Goal: Task Accomplishment & Management: Manage account settings

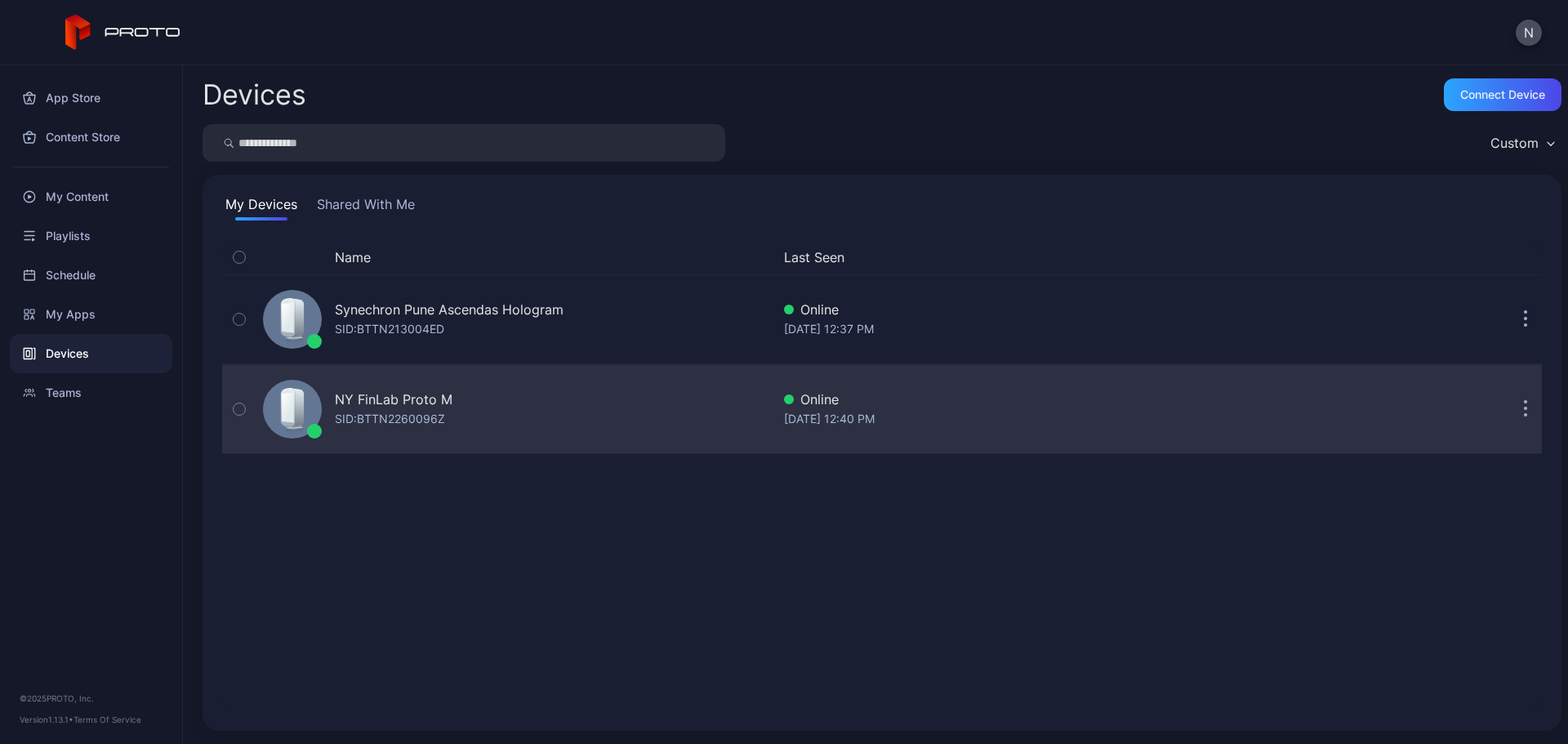
click at [1029, 432] on div "NY FinLab Proto M SID: BTTN2260096Z Online [DATE] 12:40 PM" at bounding box center [881, 409] width 1319 height 82
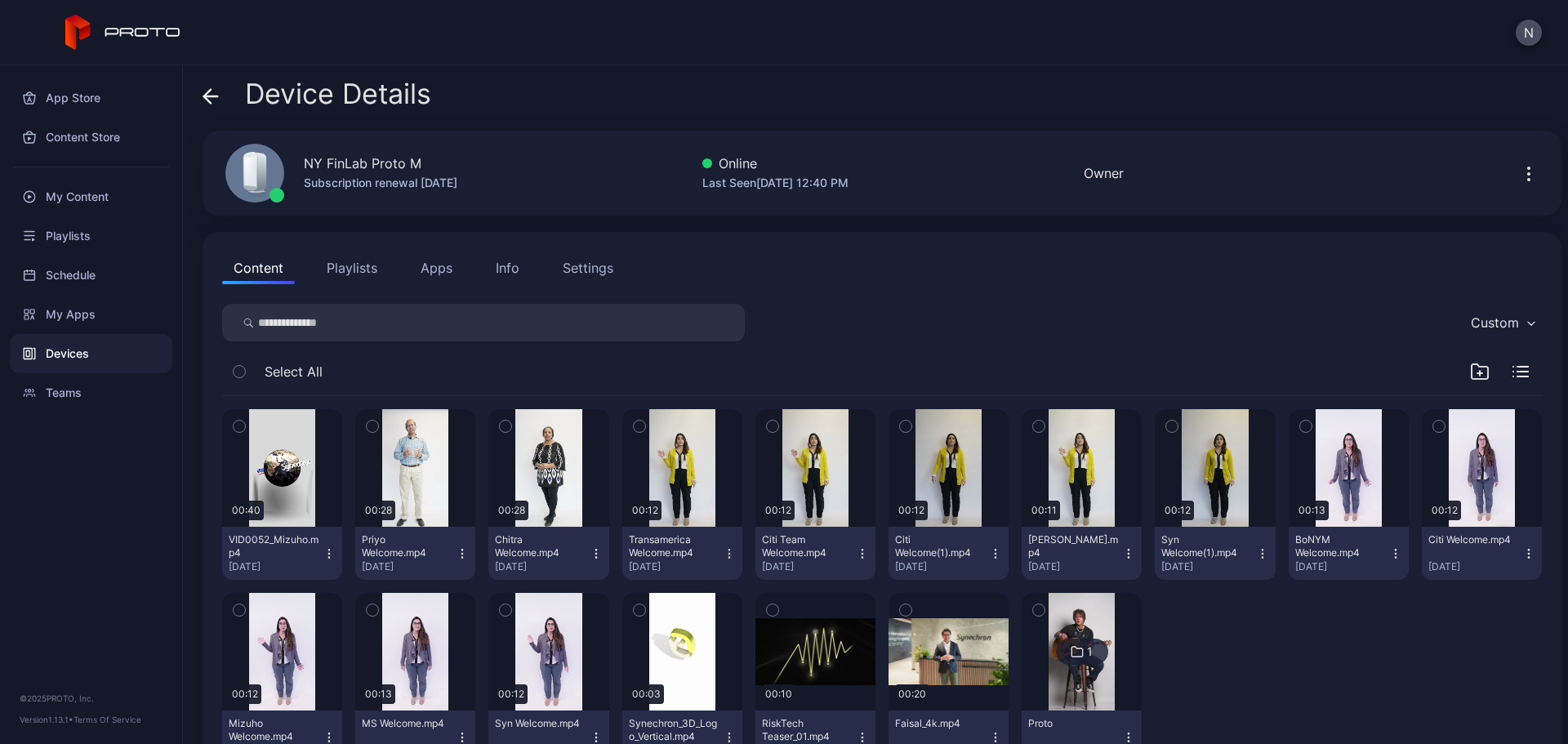
click at [56, 353] on div "Devices" at bounding box center [91, 353] width 162 height 39
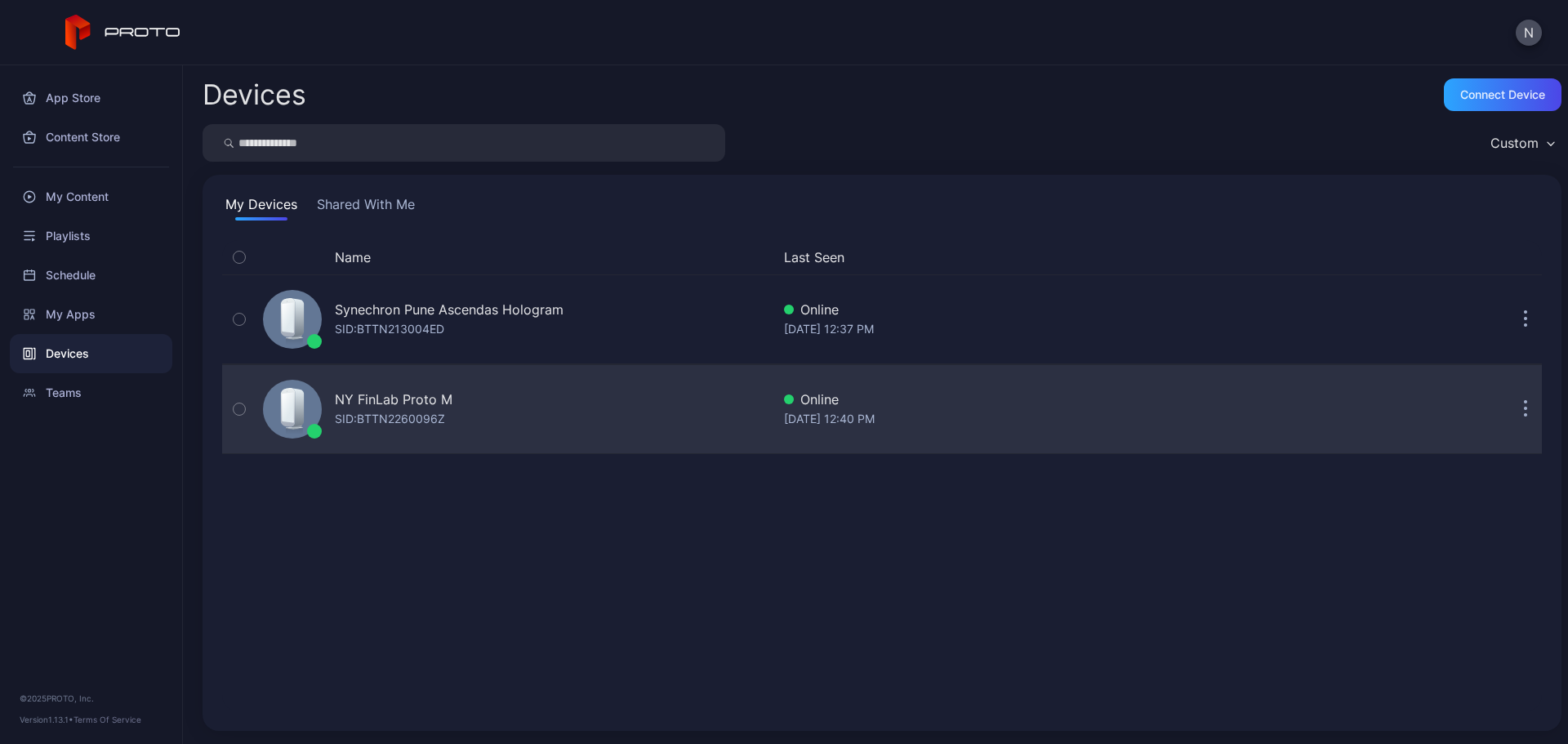
click at [1509, 411] on button "button" at bounding box center [1525, 409] width 33 height 33
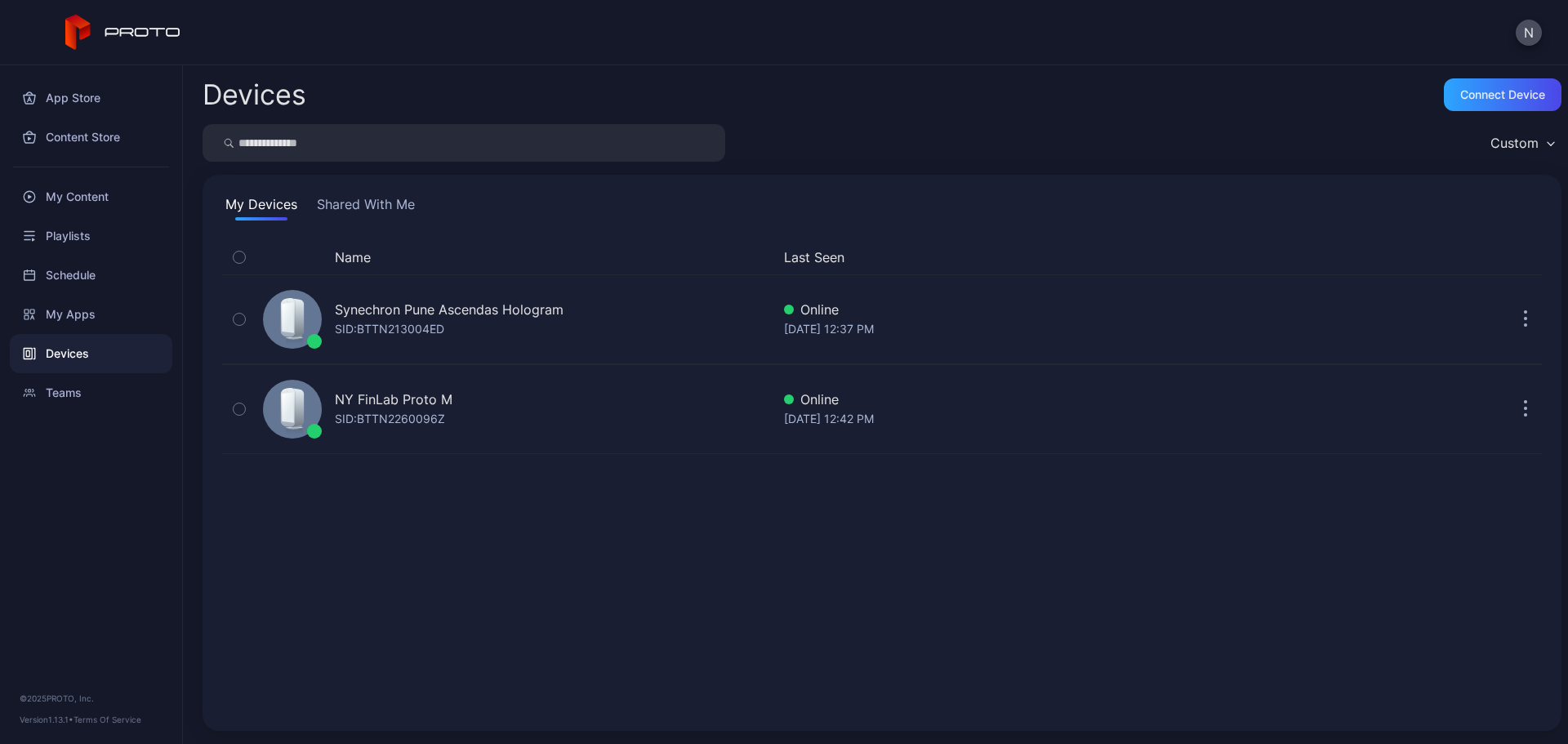
click at [1061, 549] on div "Name Last Seen Synechron Pune Ascendas Hologram SID: BTTN213004ED Online [DATE]…" at bounding box center [881, 475] width 1319 height 472
click at [72, 358] on div "Devices" at bounding box center [91, 353] width 162 height 39
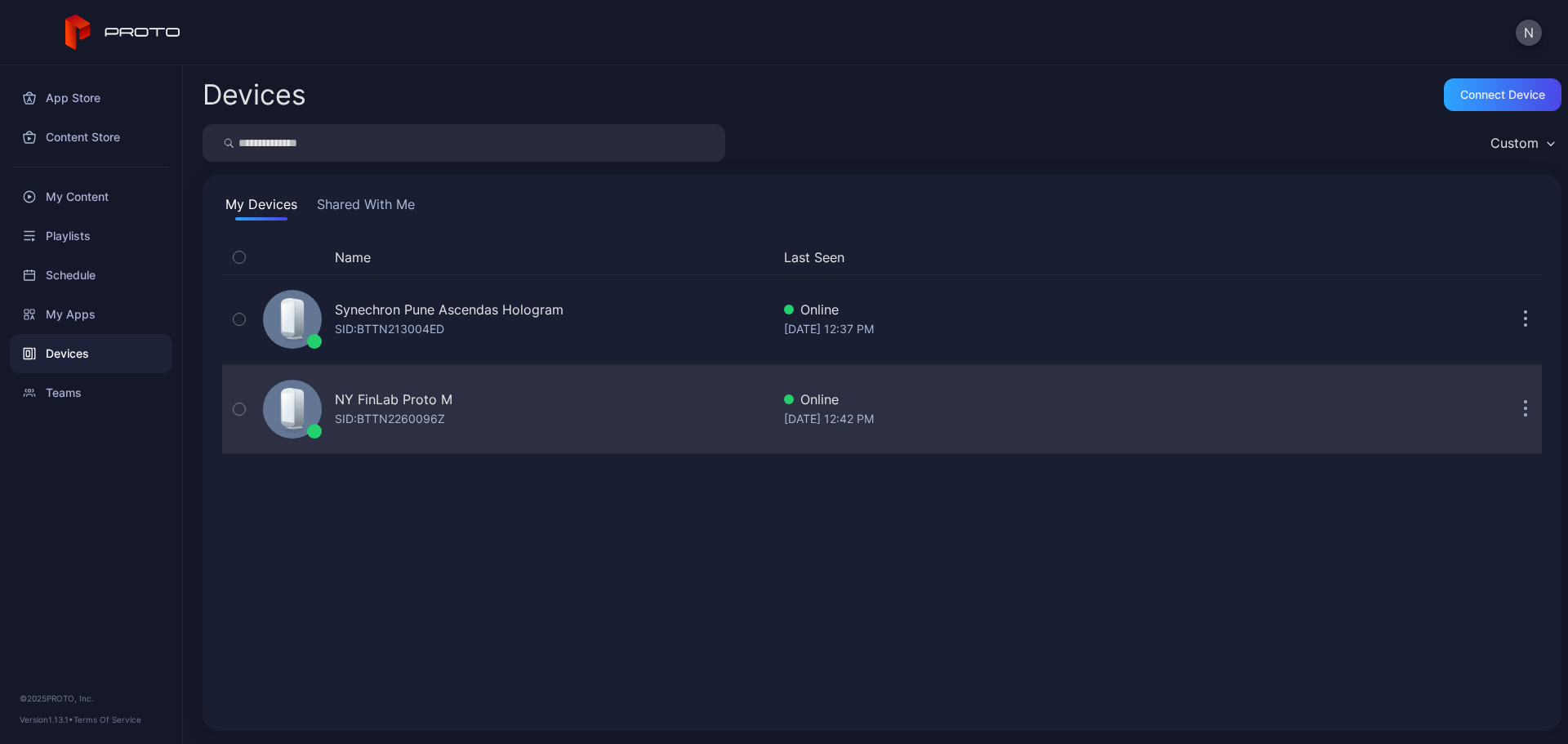
click at [451, 412] on div "NY FinLab Proto M SID: BTTN2260096Z" at bounding box center [514, 409] width 515 height 82
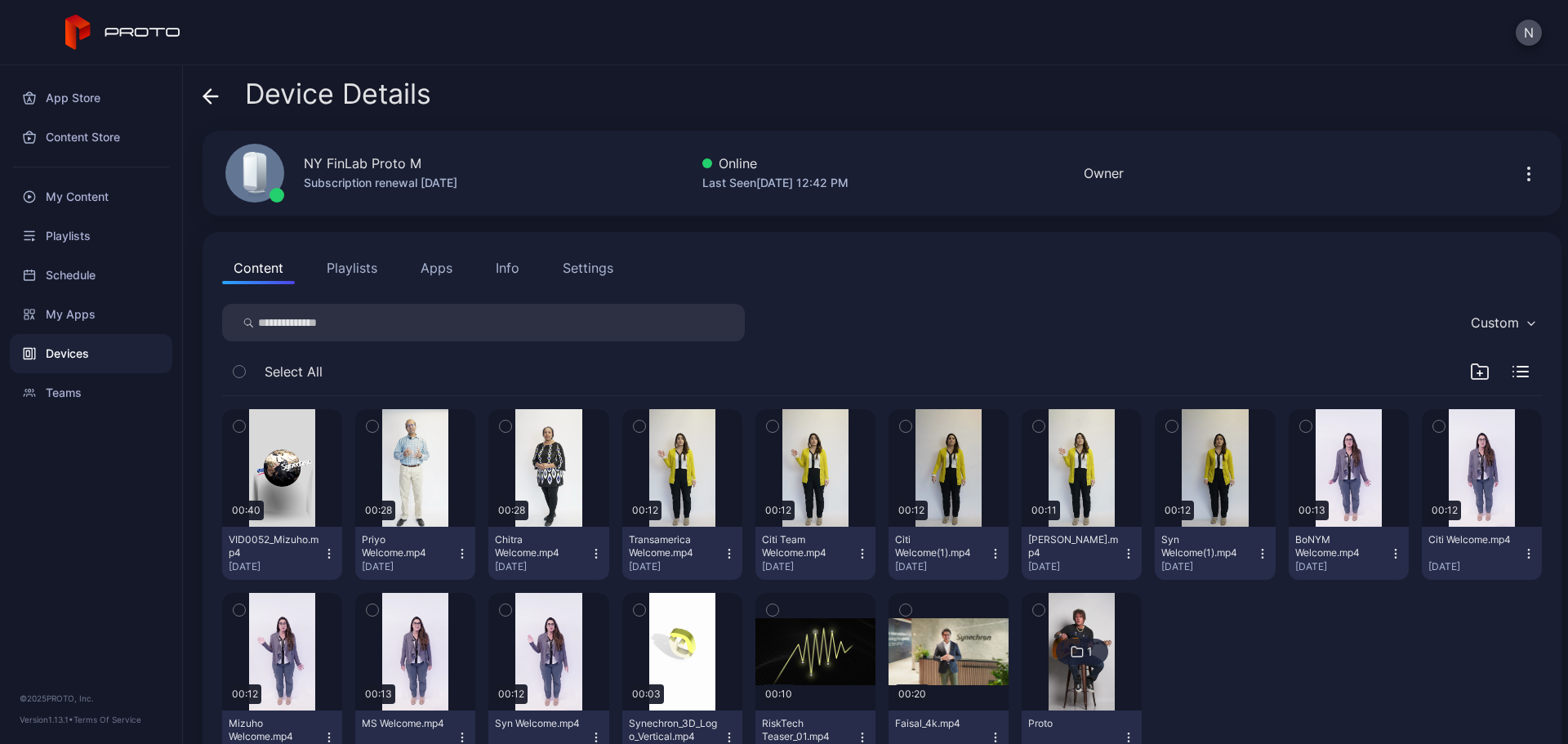
click at [1528, 173] on icon "button" at bounding box center [1529, 174] width 2 height 2
click at [817, 278] on div "Content Playlists Apps Info Settings" at bounding box center [881, 267] width 1319 height 33
click at [204, 92] on icon at bounding box center [211, 96] width 17 height 17
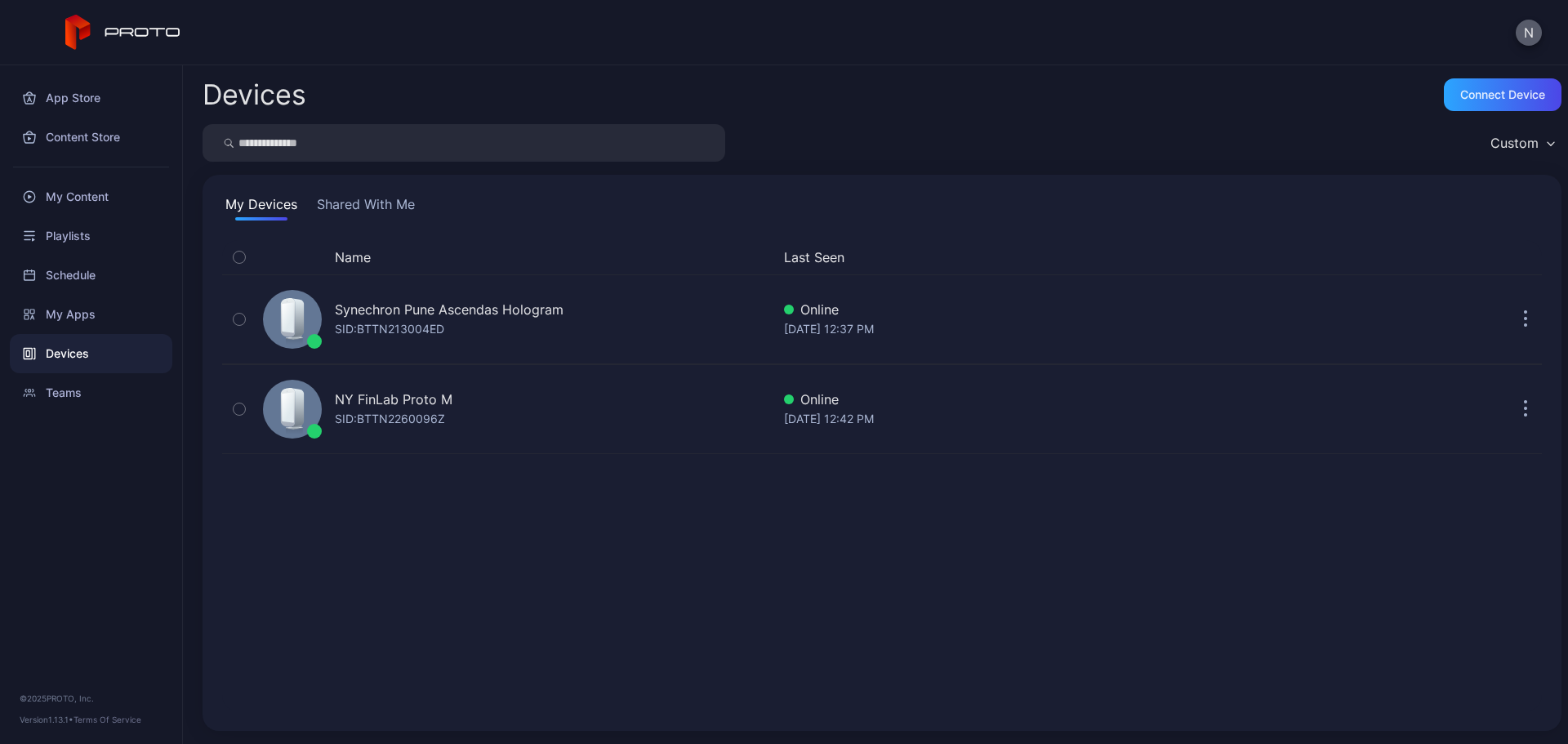
click at [1538, 34] on button "N" at bounding box center [1529, 33] width 26 height 26
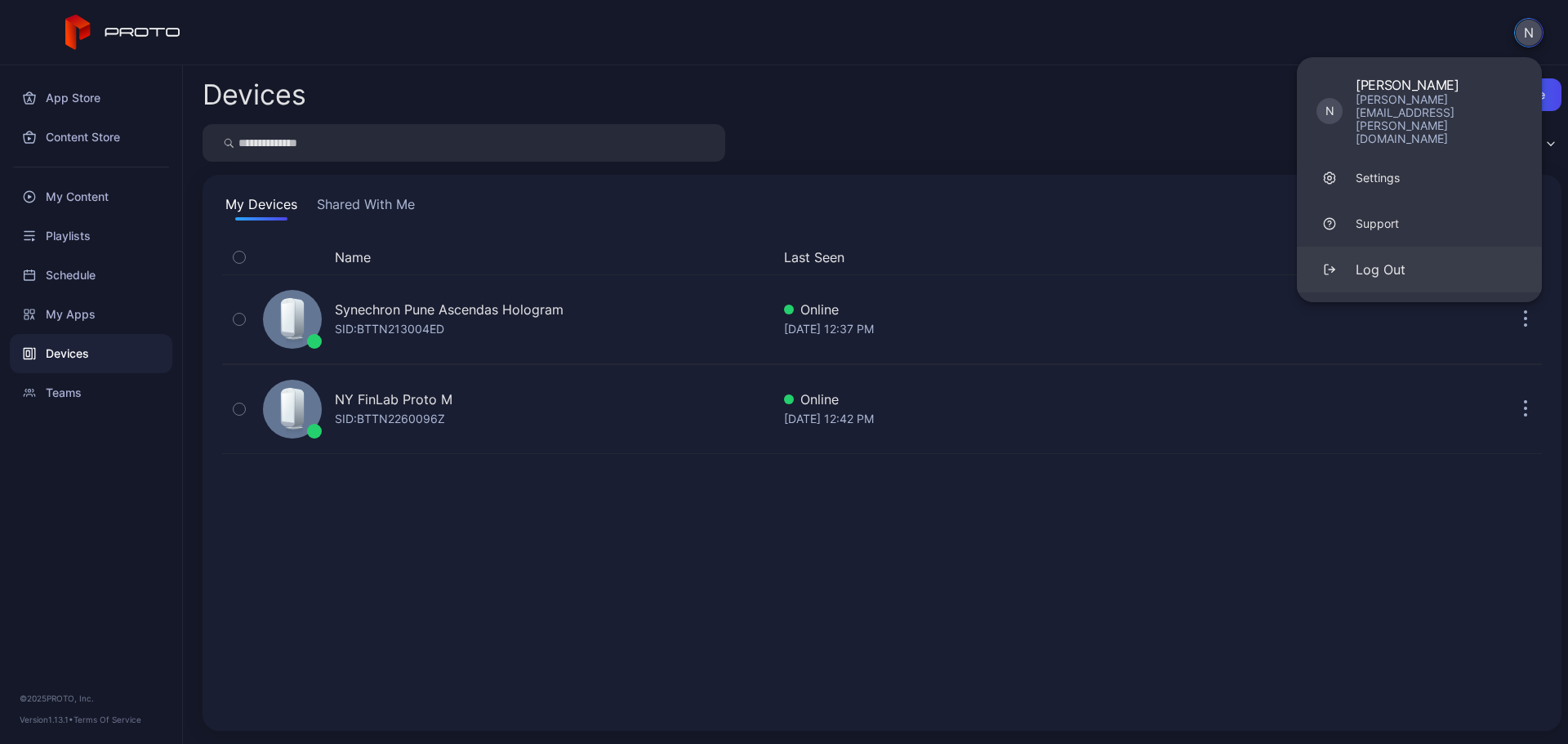
click at [1382, 260] on div "Log Out" at bounding box center [1380, 270] width 50 height 19
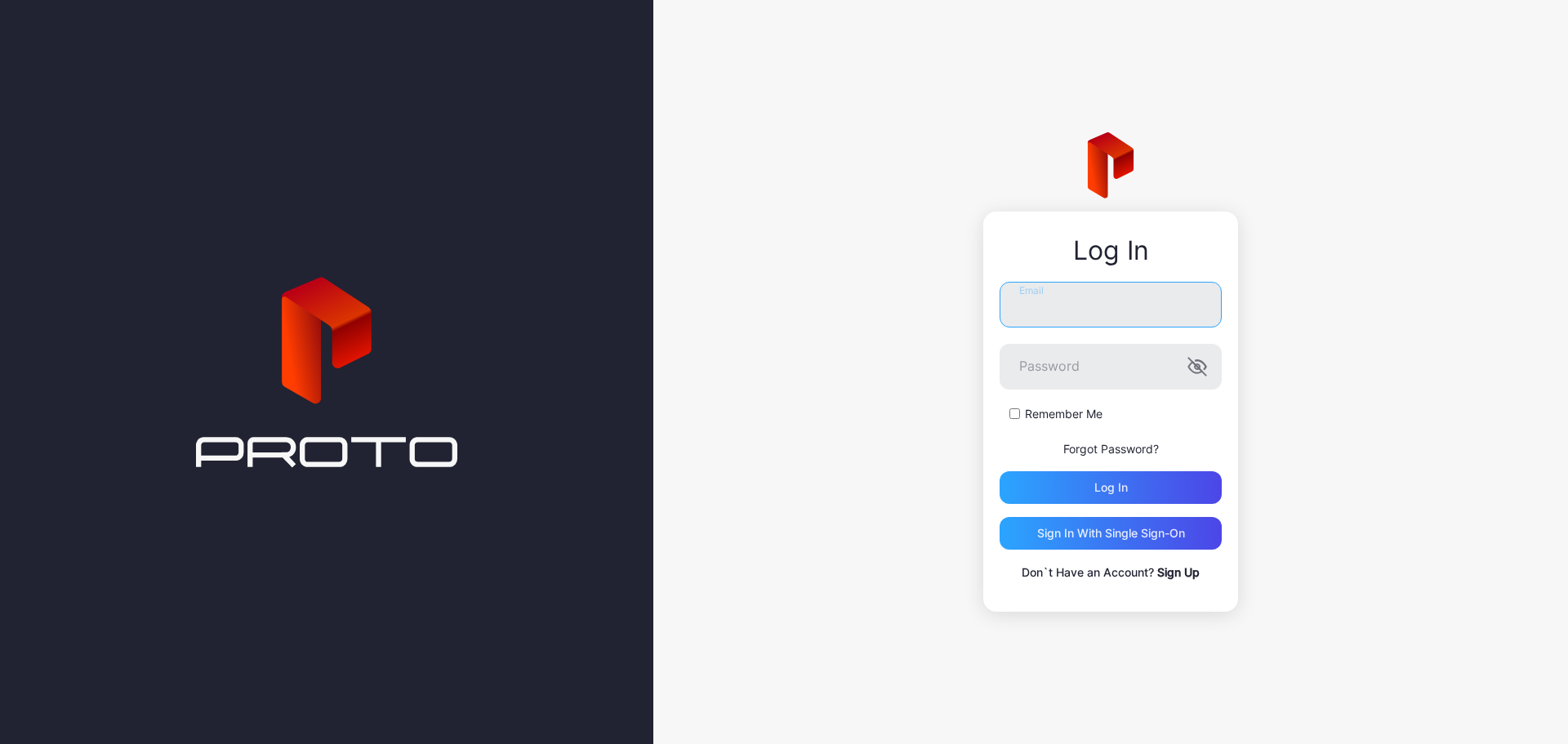
type input "**********"
click at [1133, 484] on div "Log in" at bounding box center [1111, 487] width 222 height 33
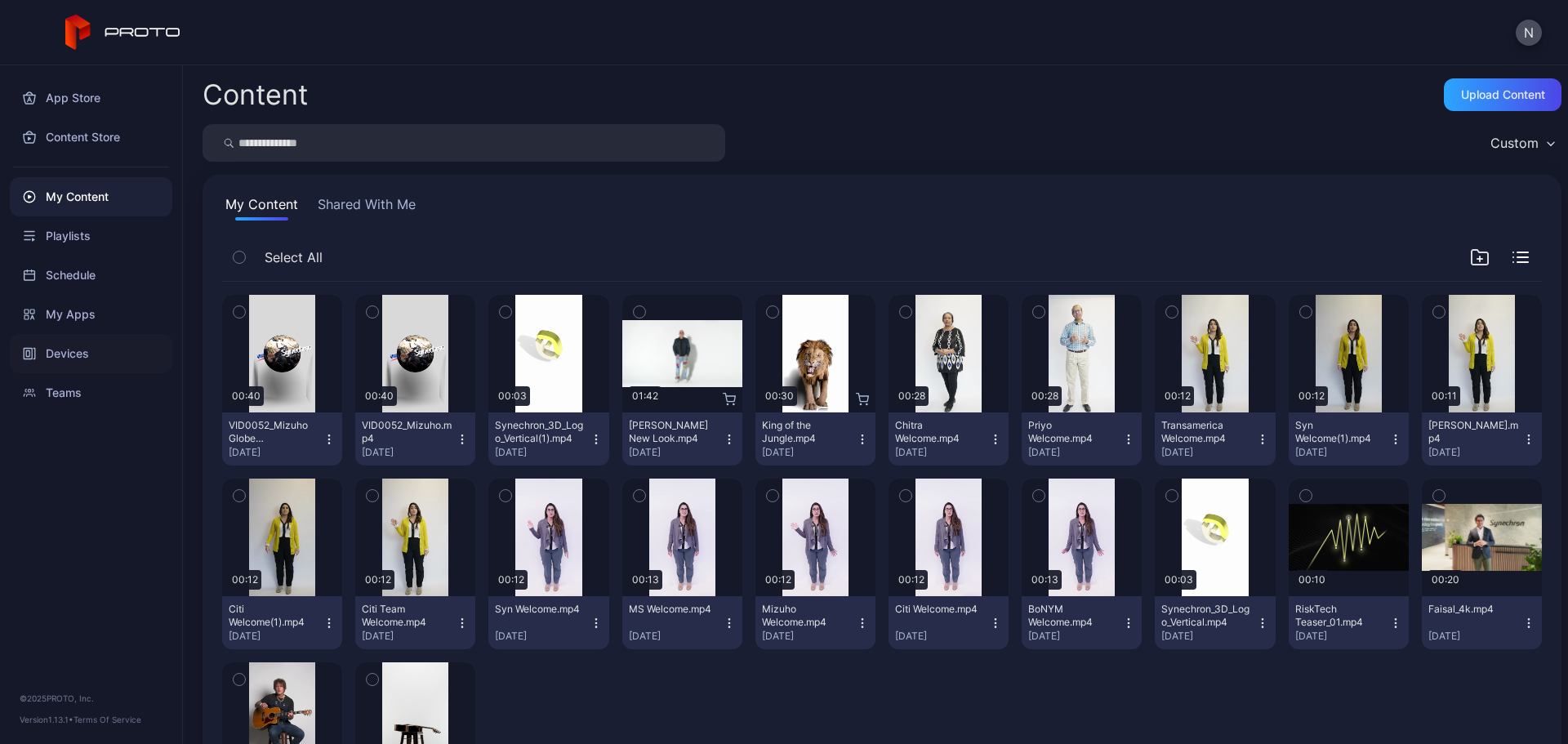
click at [72, 354] on div "Devices" at bounding box center [91, 353] width 162 height 39
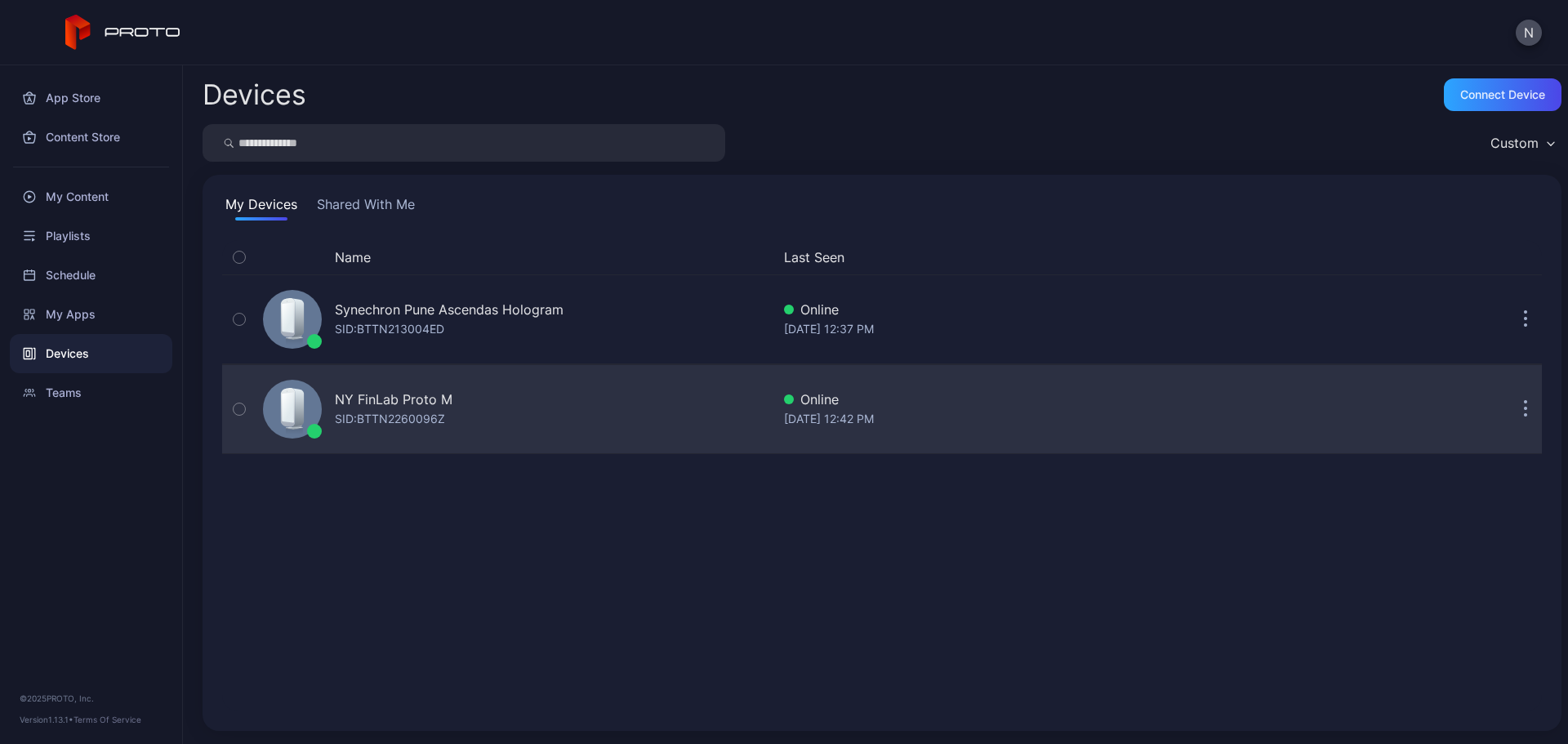
click at [1509, 406] on button "button" at bounding box center [1525, 409] width 33 height 33
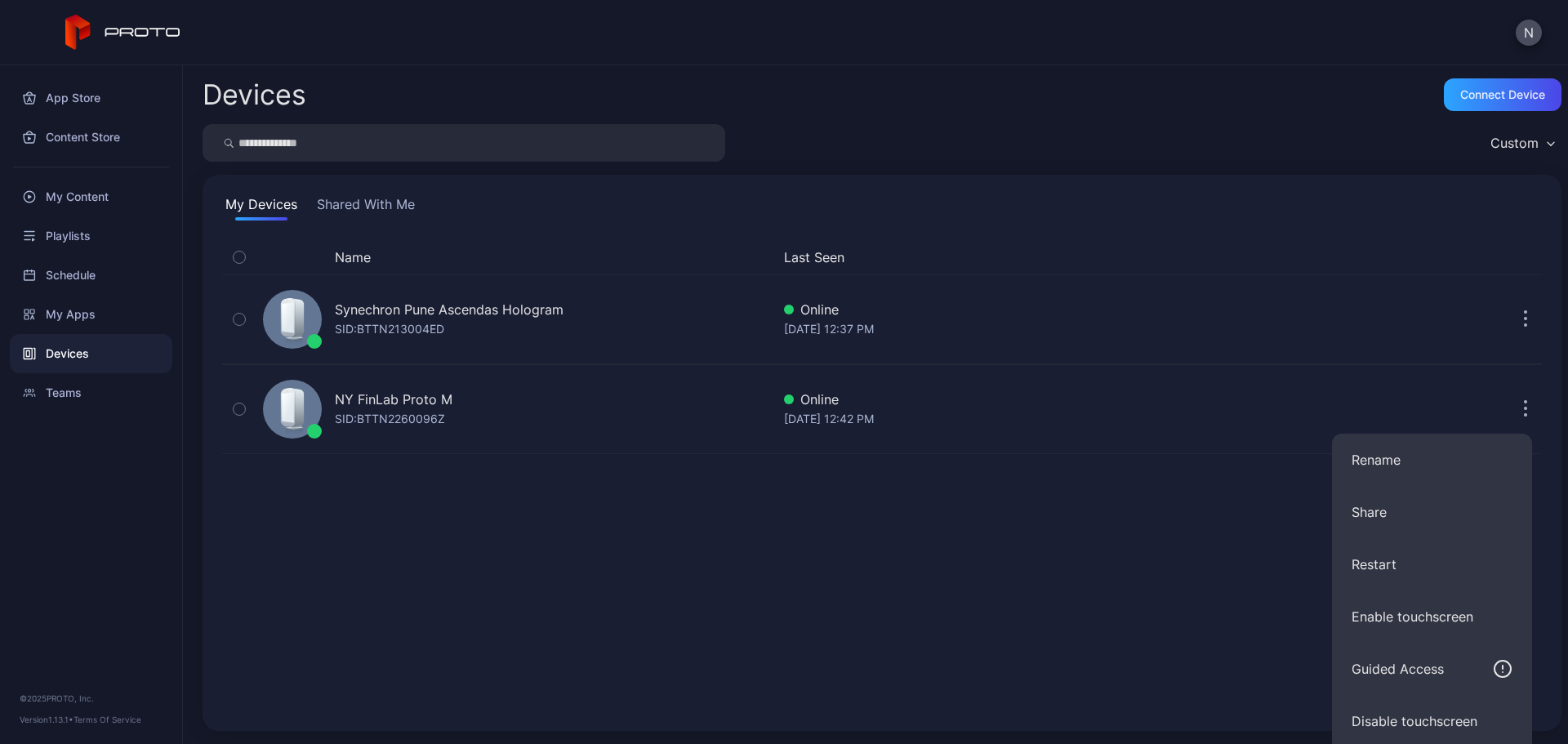
drag, startPoint x: 978, startPoint y: 588, endPoint x: 918, endPoint y: 561, distance: 65.8
click at [977, 588] on div "Name Last Seen Synechron Pune Ascendas Hologram SID: BTTN213004ED Online [DATE]…" at bounding box center [881, 475] width 1319 height 472
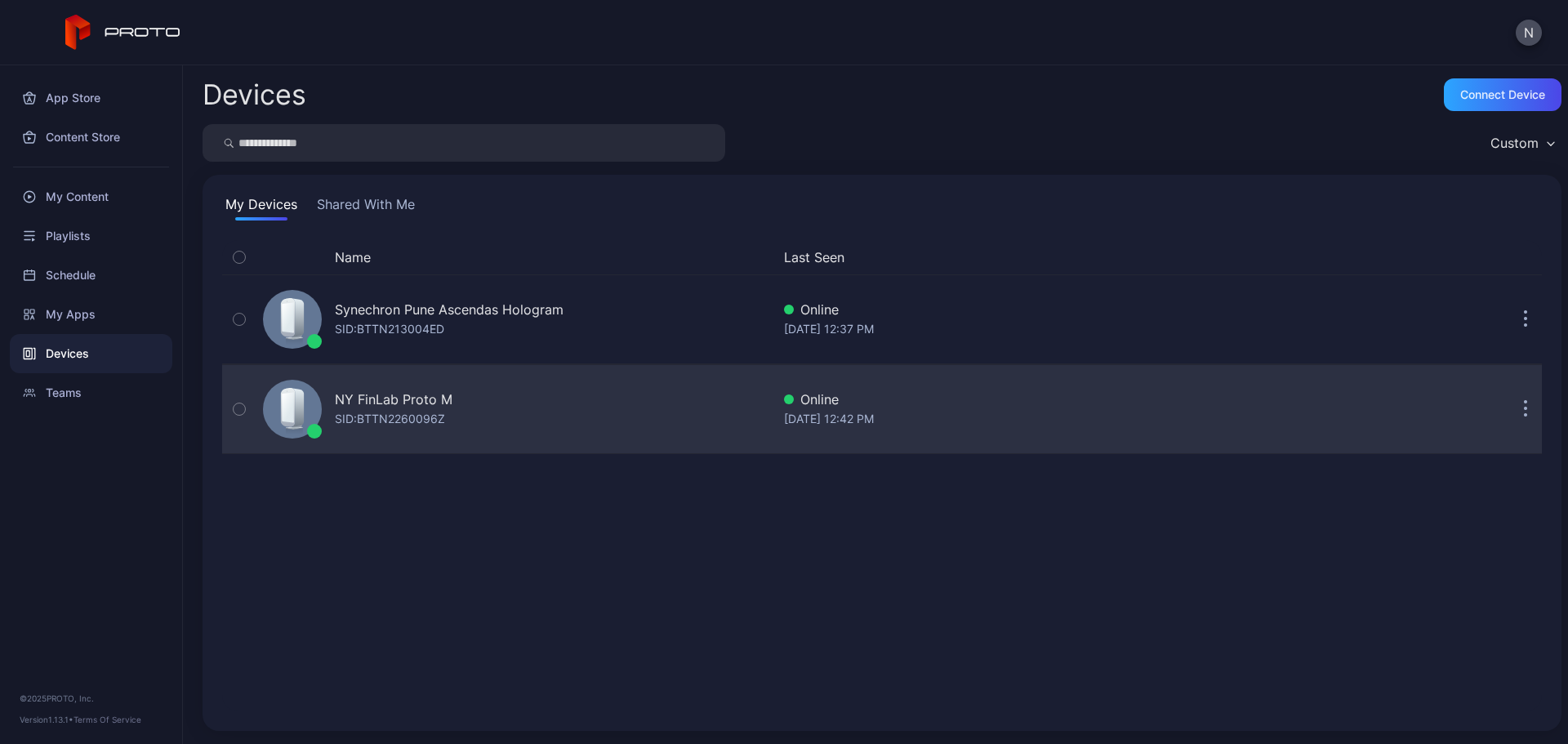
click at [237, 410] on icon "button" at bounding box center [239, 409] width 11 height 18
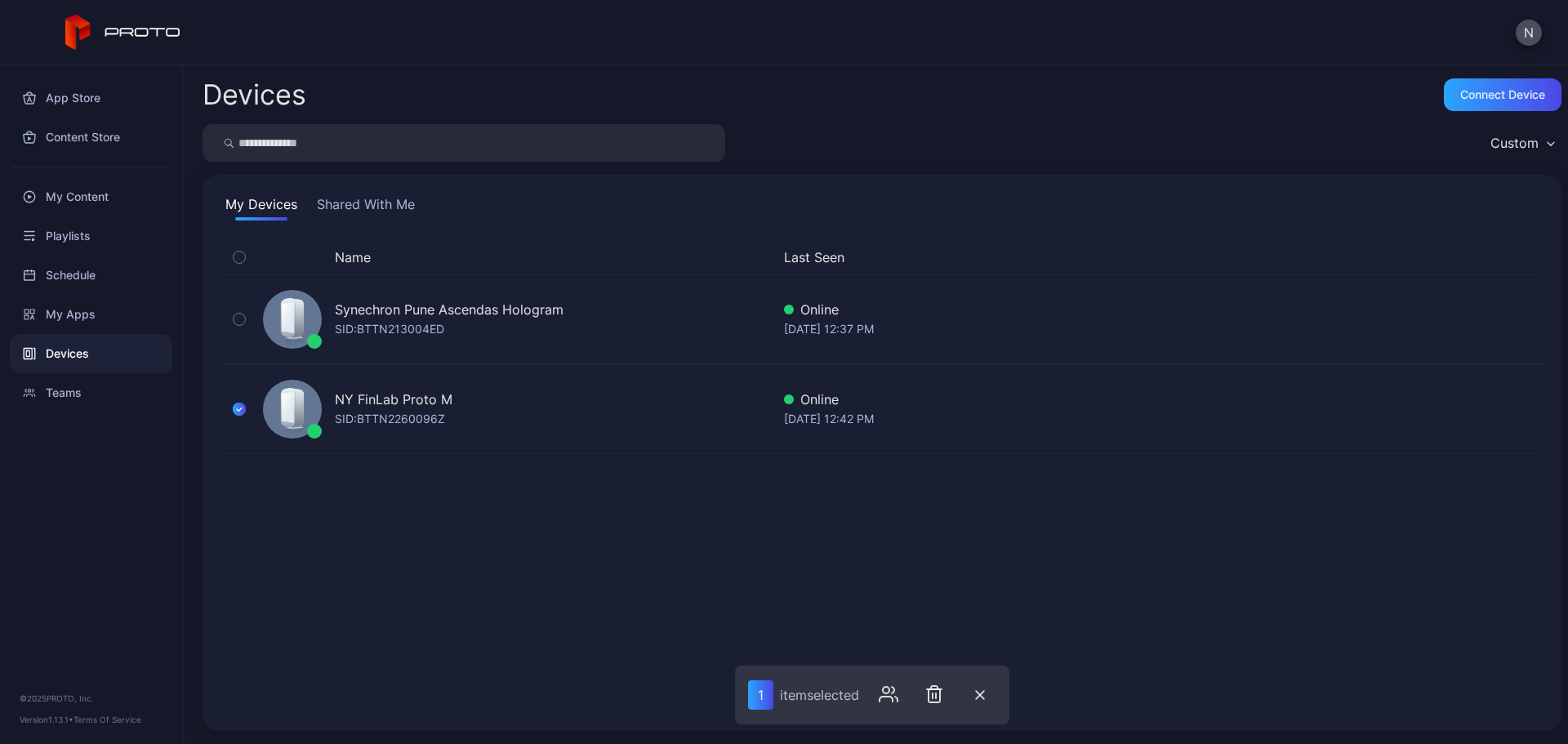
click at [1535, 143] on div "Custom" at bounding box center [1522, 143] width 79 height 25
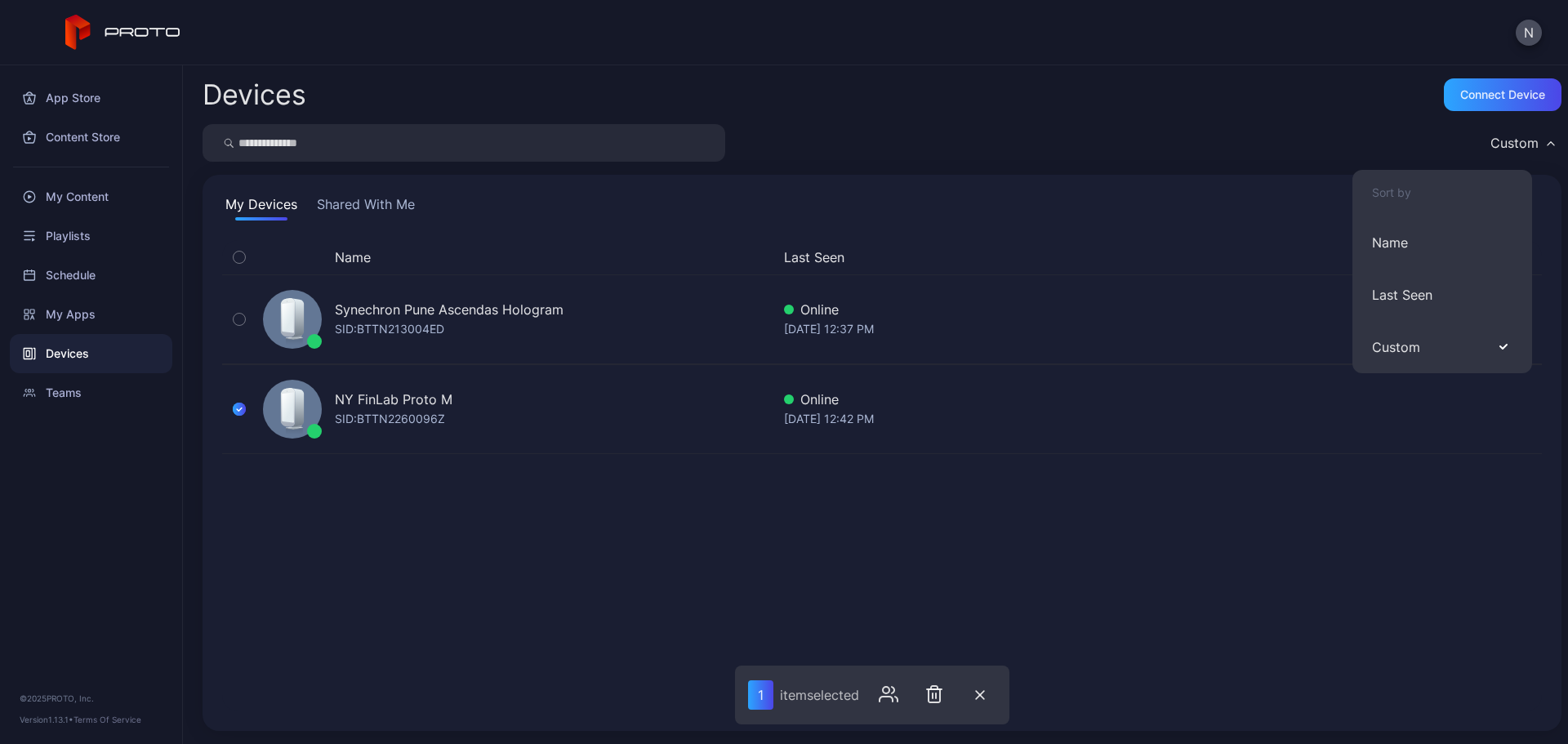
click at [1280, 147] on div "Custom" at bounding box center [882, 143] width 1359 height 38
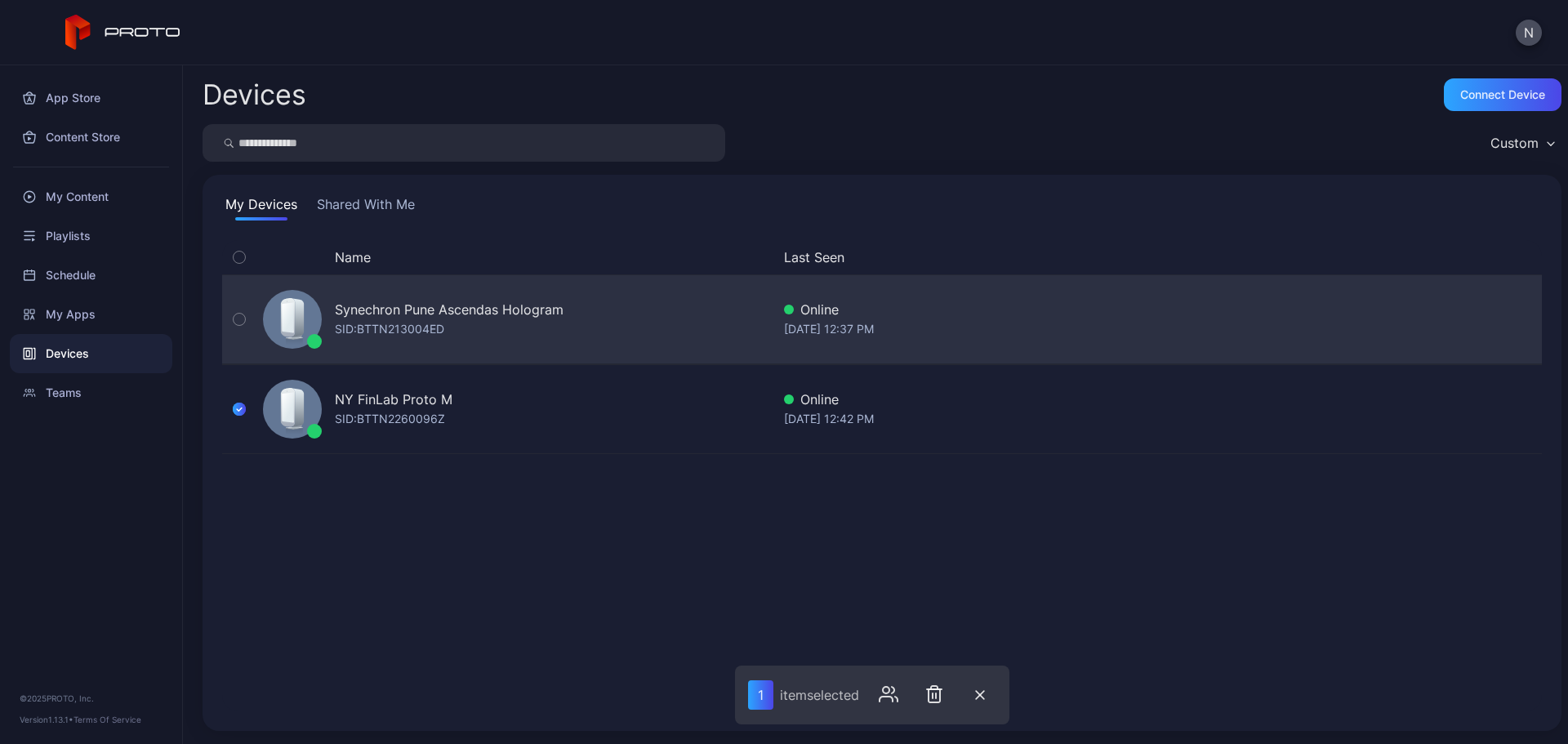
click at [238, 317] on icon "button" at bounding box center [239, 319] width 11 height 18
click at [242, 317] on icon "button" at bounding box center [239, 319] width 13 height 18
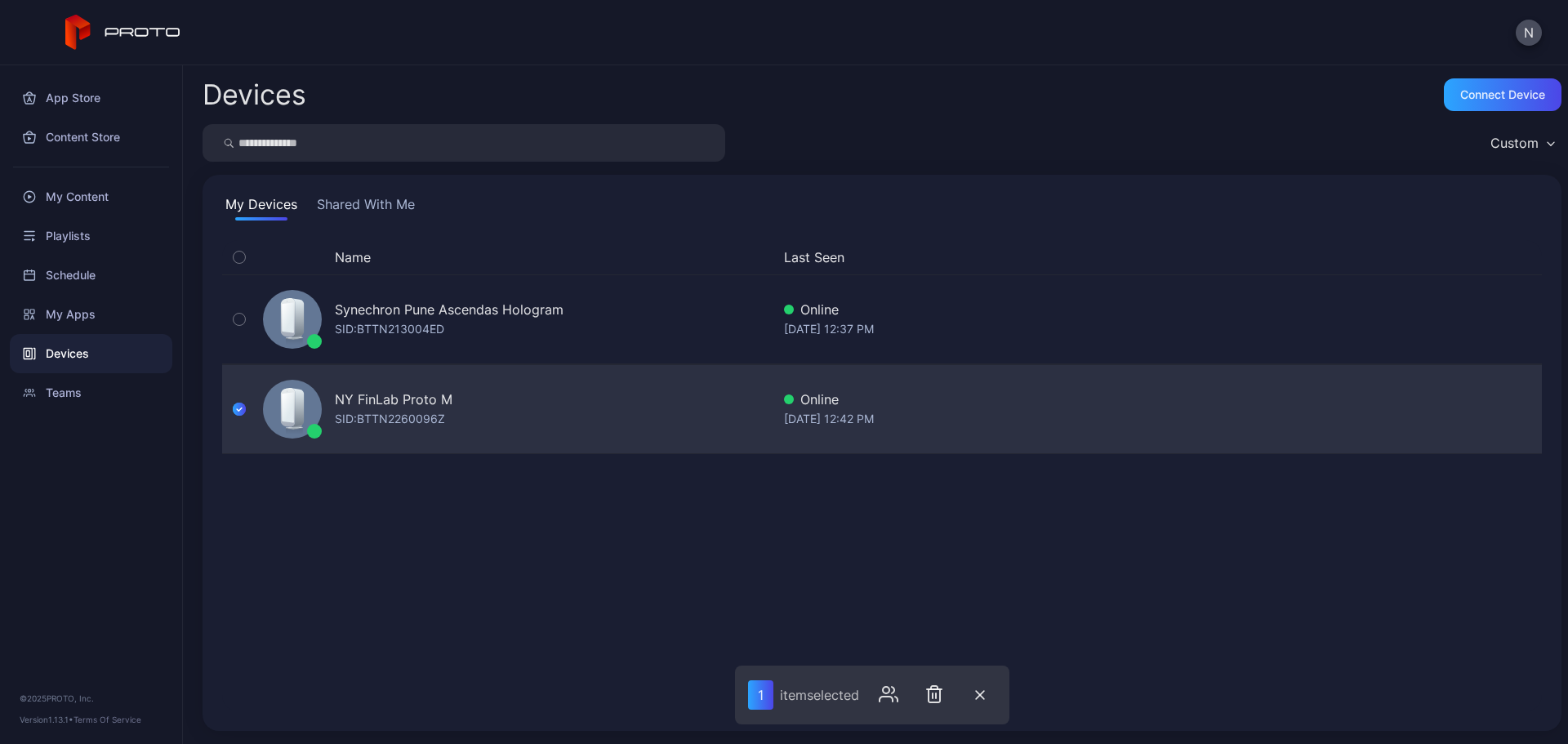
click at [425, 413] on div "SID: BTTN2260096Z" at bounding box center [390, 419] width 110 height 19
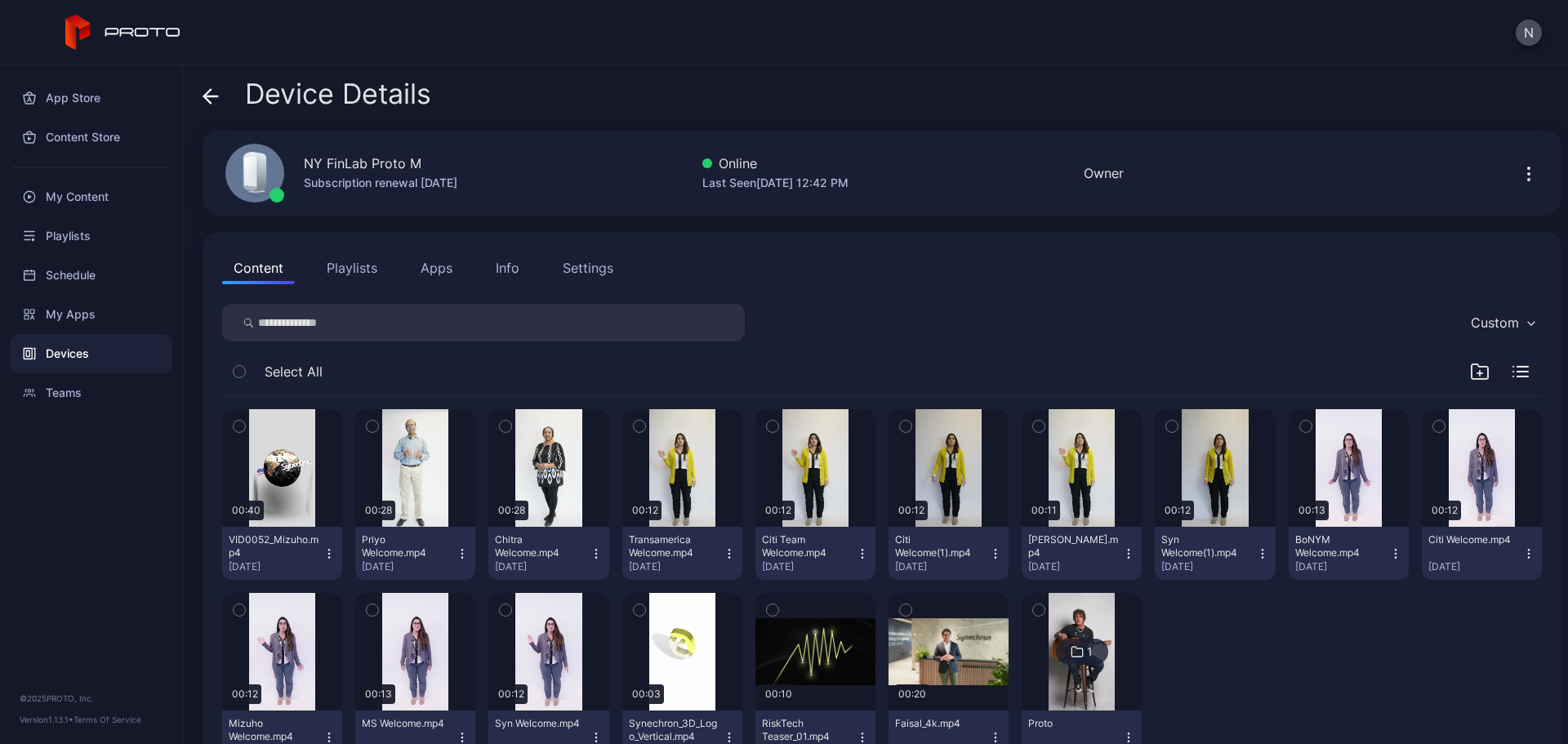
click at [490, 272] on button "Info" at bounding box center [507, 267] width 47 height 33
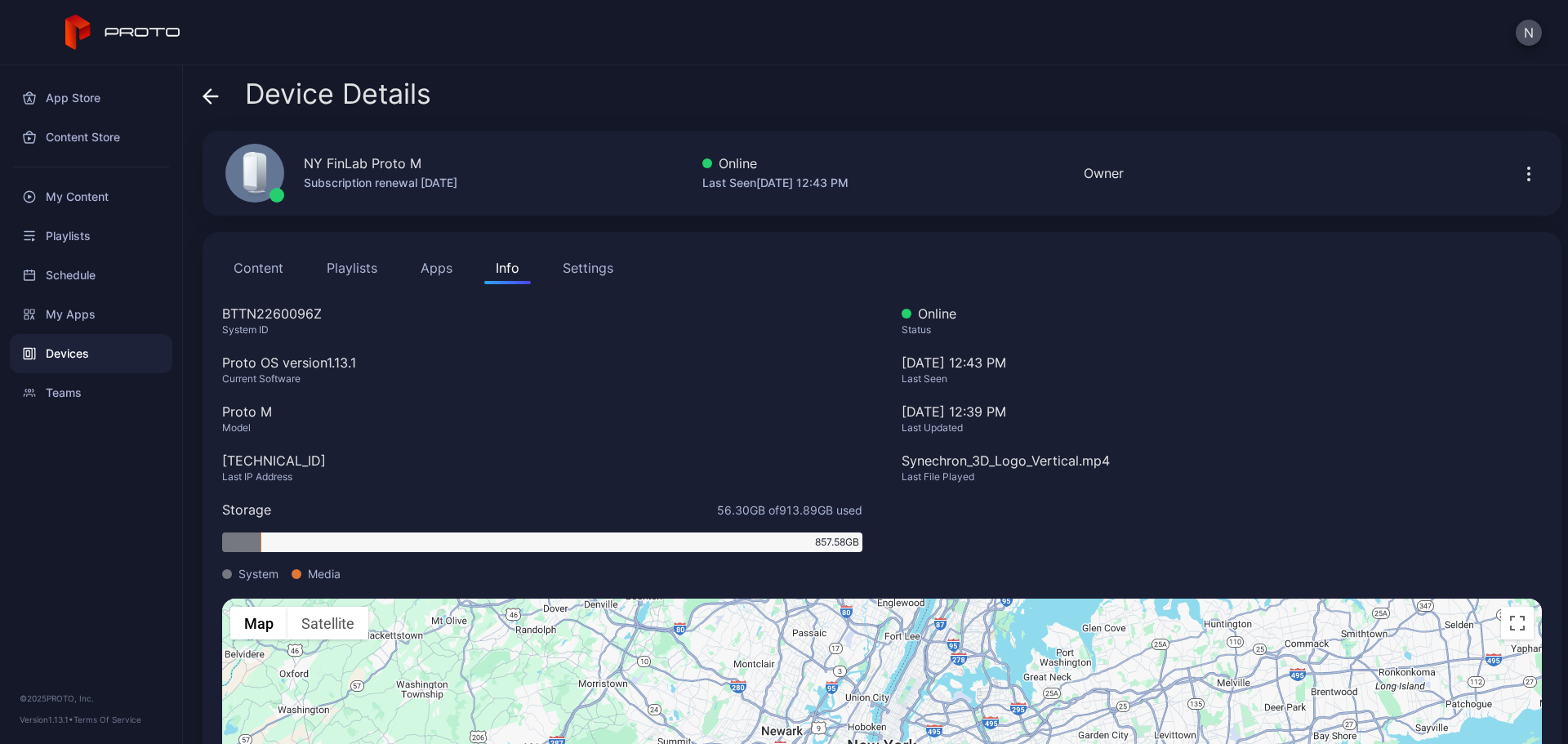
click at [202, 92] on div "Device Details NY FinLab Proto M Subscription renewal [DATE] Online Last Seen […" at bounding box center [876, 405] width 1386 height 679
click at [216, 96] on icon at bounding box center [212, 96] width 14 height 0
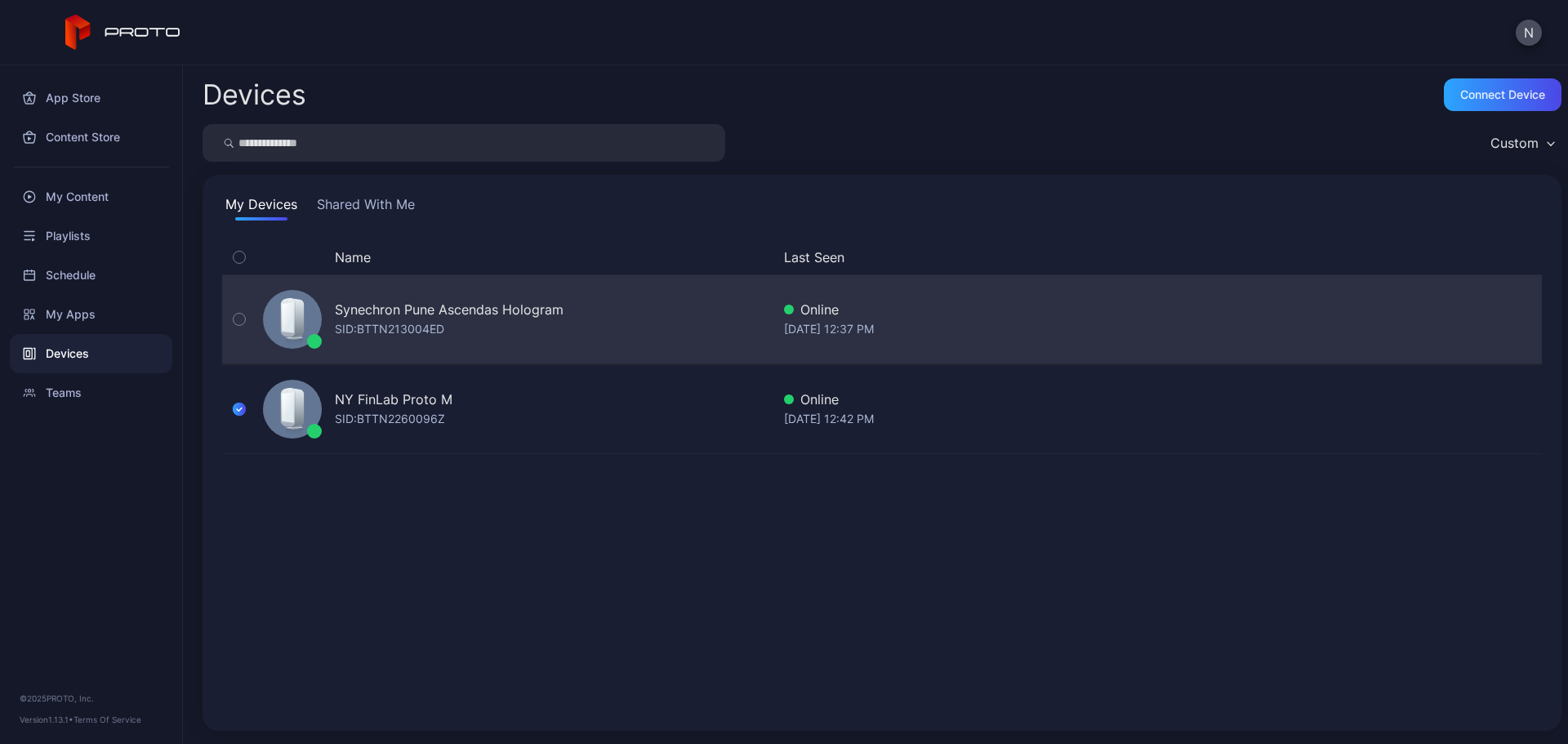
click at [236, 319] on icon "button" at bounding box center [239, 319] width 11 height 18
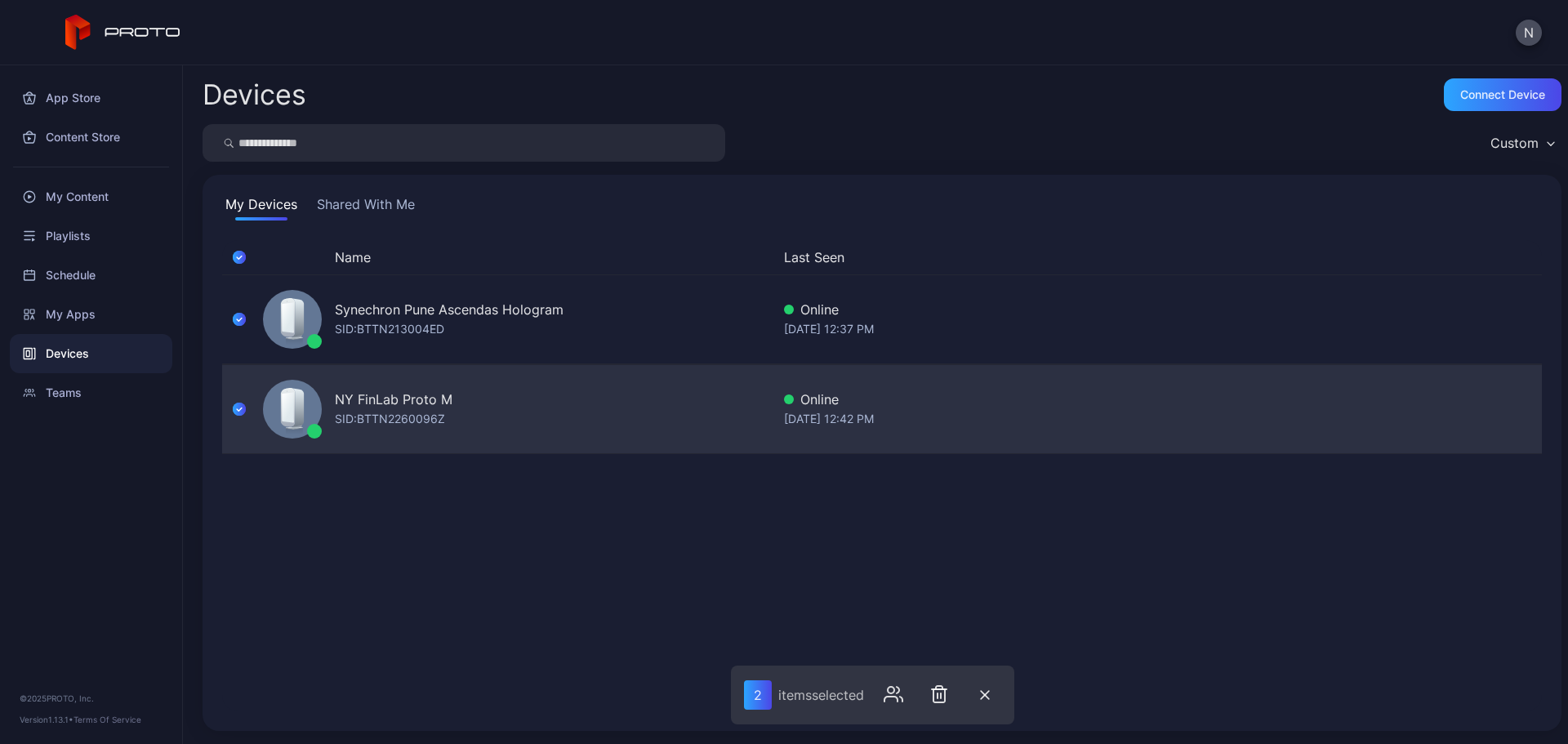
click at [236, 411] on icon "button" at bounding box center [239, 409] width 13 height 18
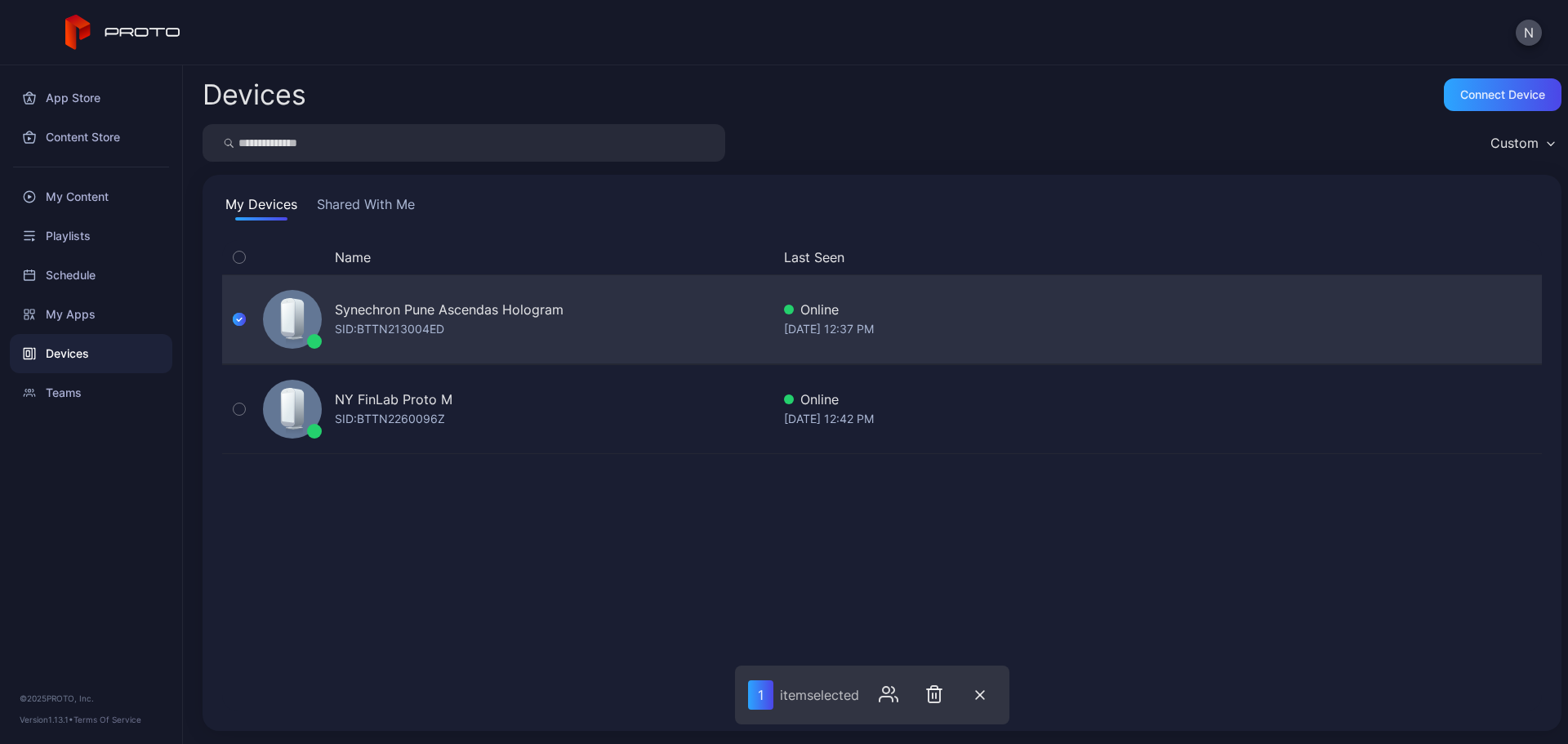
click at [487, 308] on div "Synechron Pune Ascendas Hologram" at bounding box center [449, 309] width 228 height 19
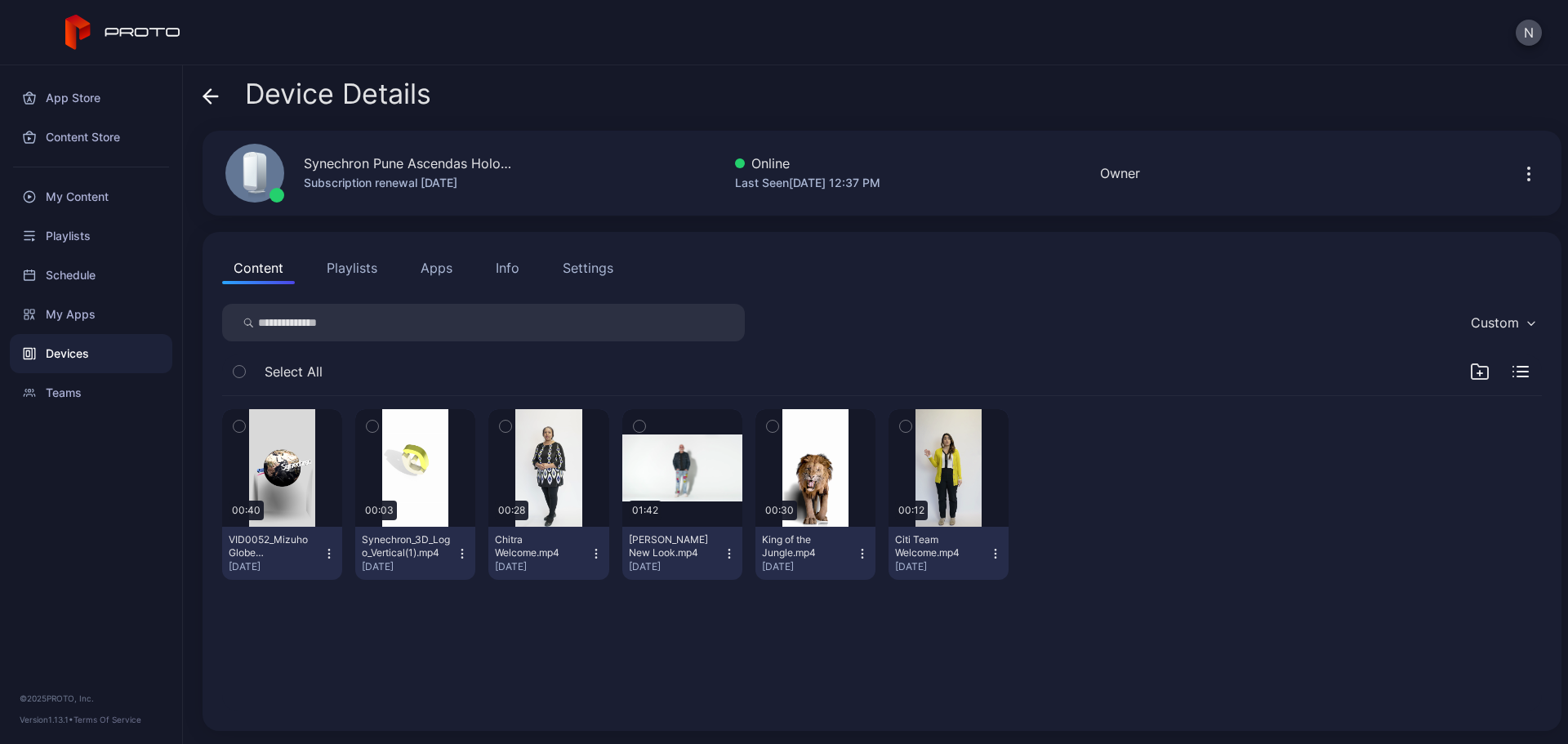
click at [511, 270] on div "Info" at bounding box center [507, 268] width 24 height 19
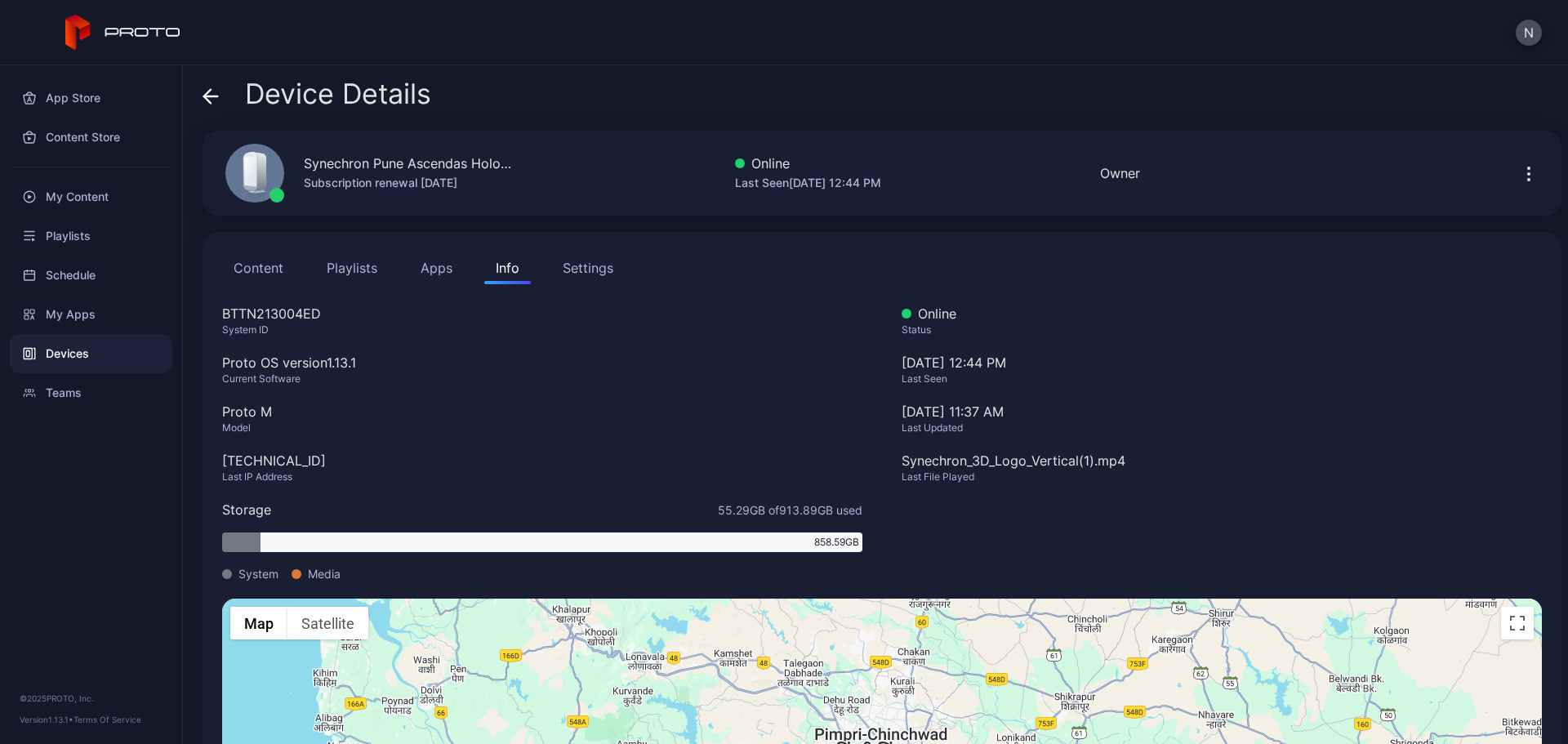
click at [221, 92] on div "Device Details" at bounding box center [316, 98] width 228 height 39
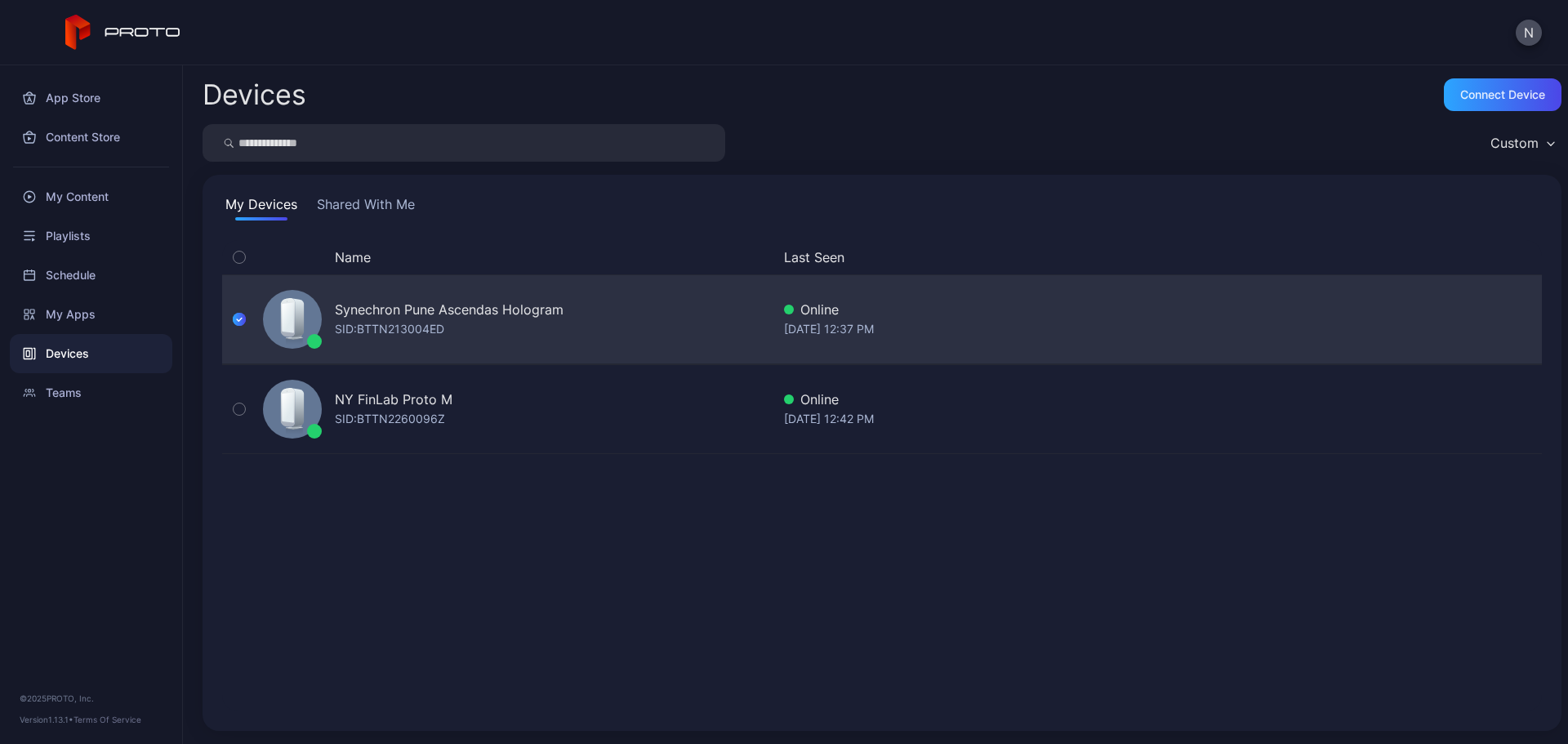
click at [478, 316] on div "Synechron Pune Ascendas Hologram" at bounding box center [449, 309] width 228 height 19
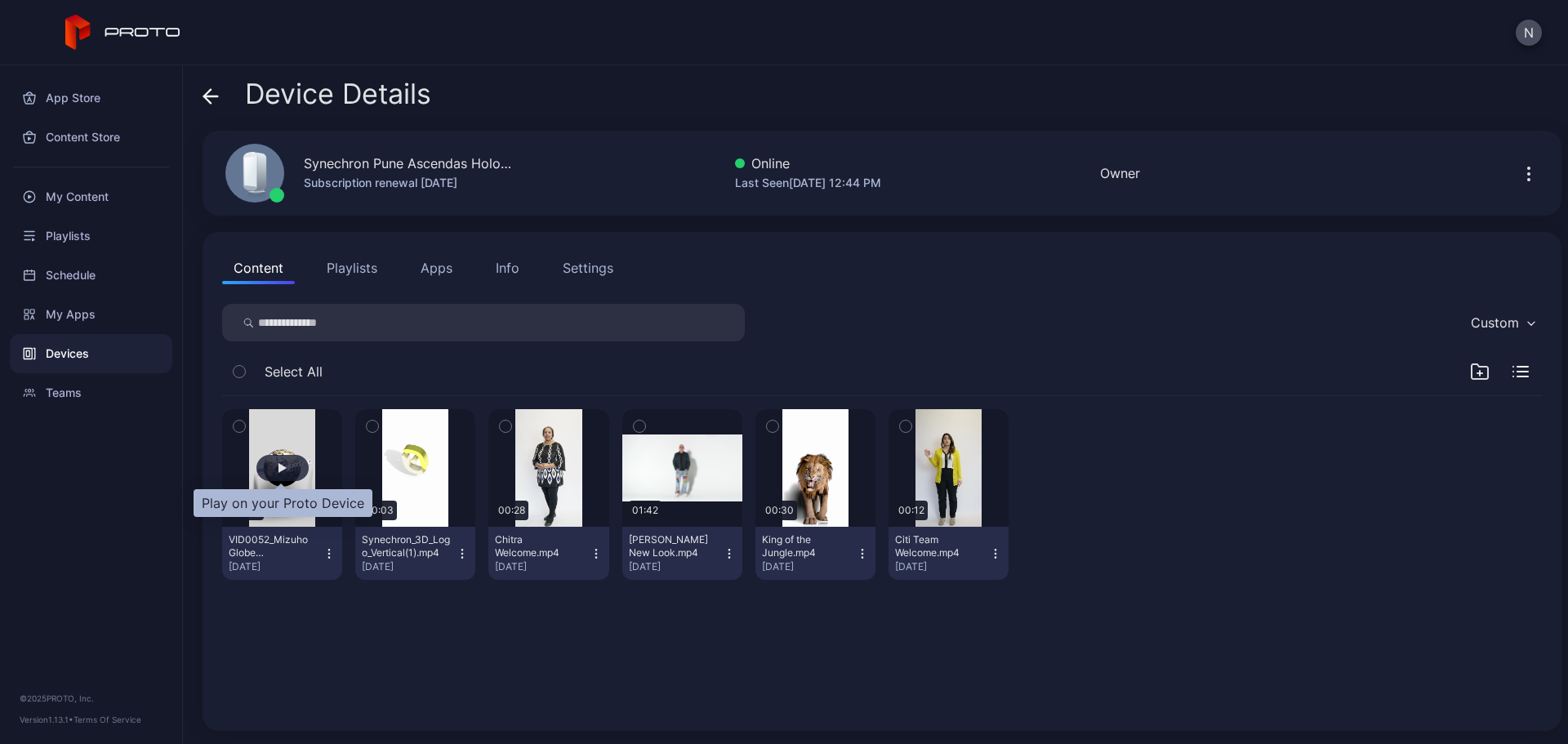
click at [276, 469] on div "button" at bounding box center [282, 468] width 52 height 26
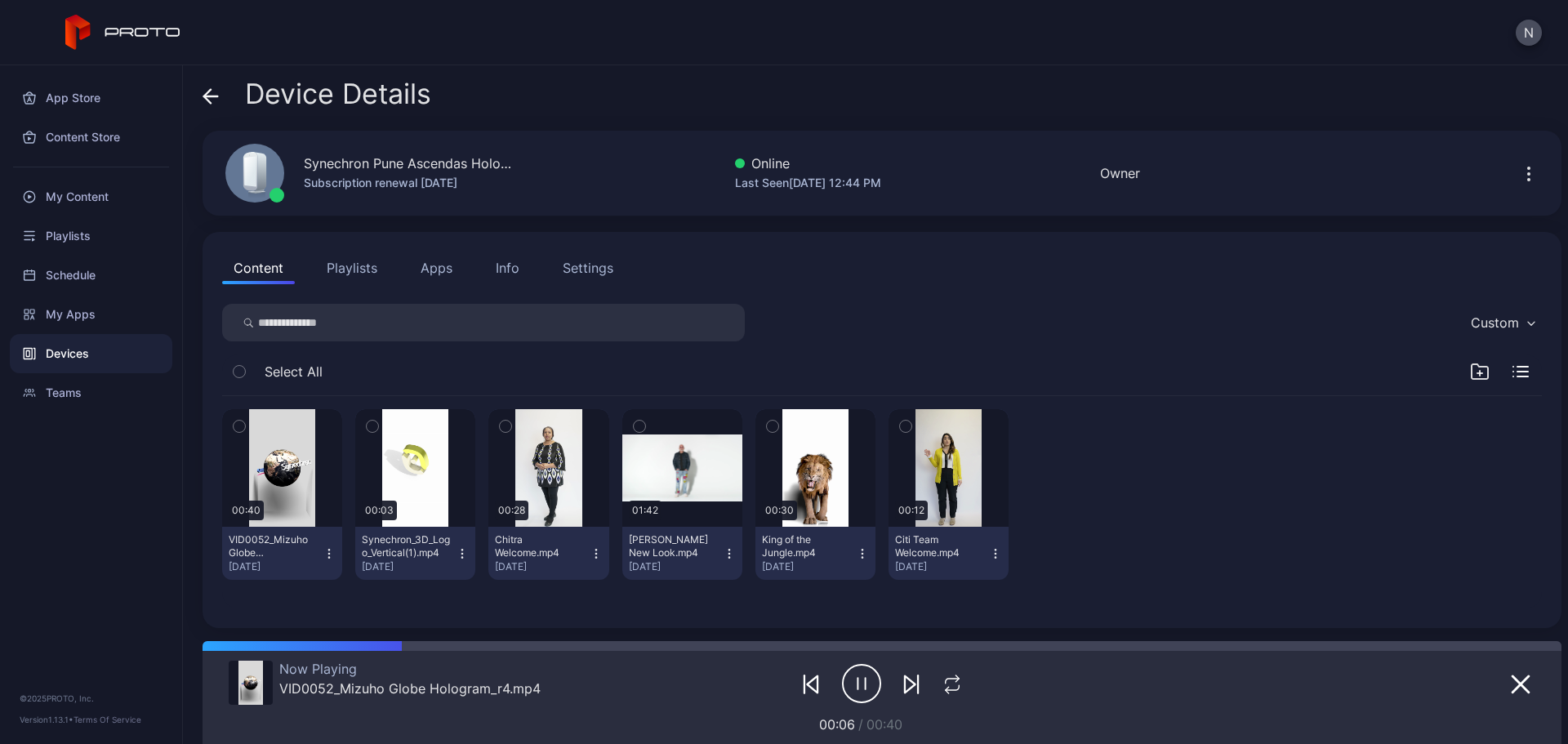
click at [858, 682] on icon "button" at bounding box center [858, 683] width 0 height 11
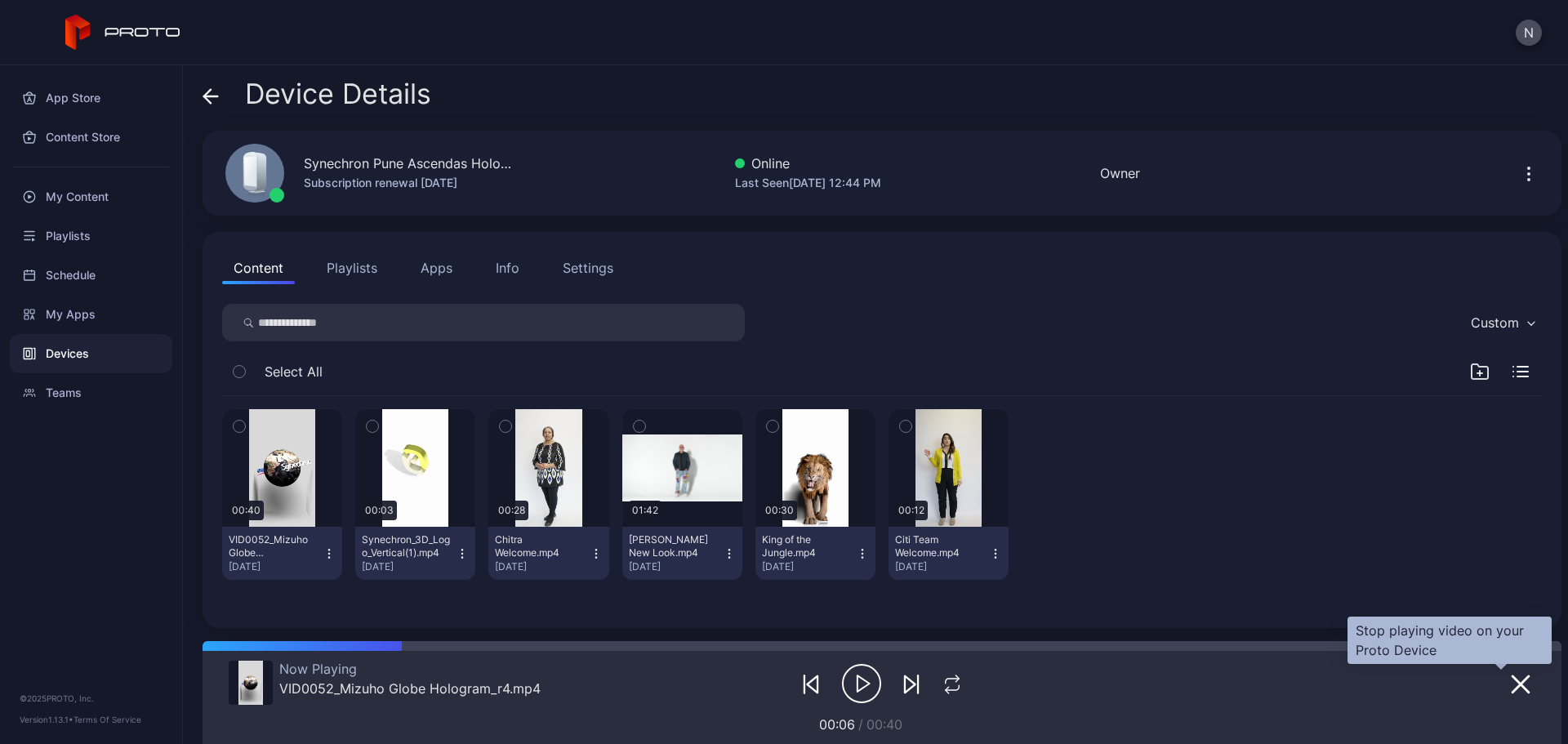
click at [1511, 685] on icon "button" at bounding box center [1520, 684] width 19 height 19
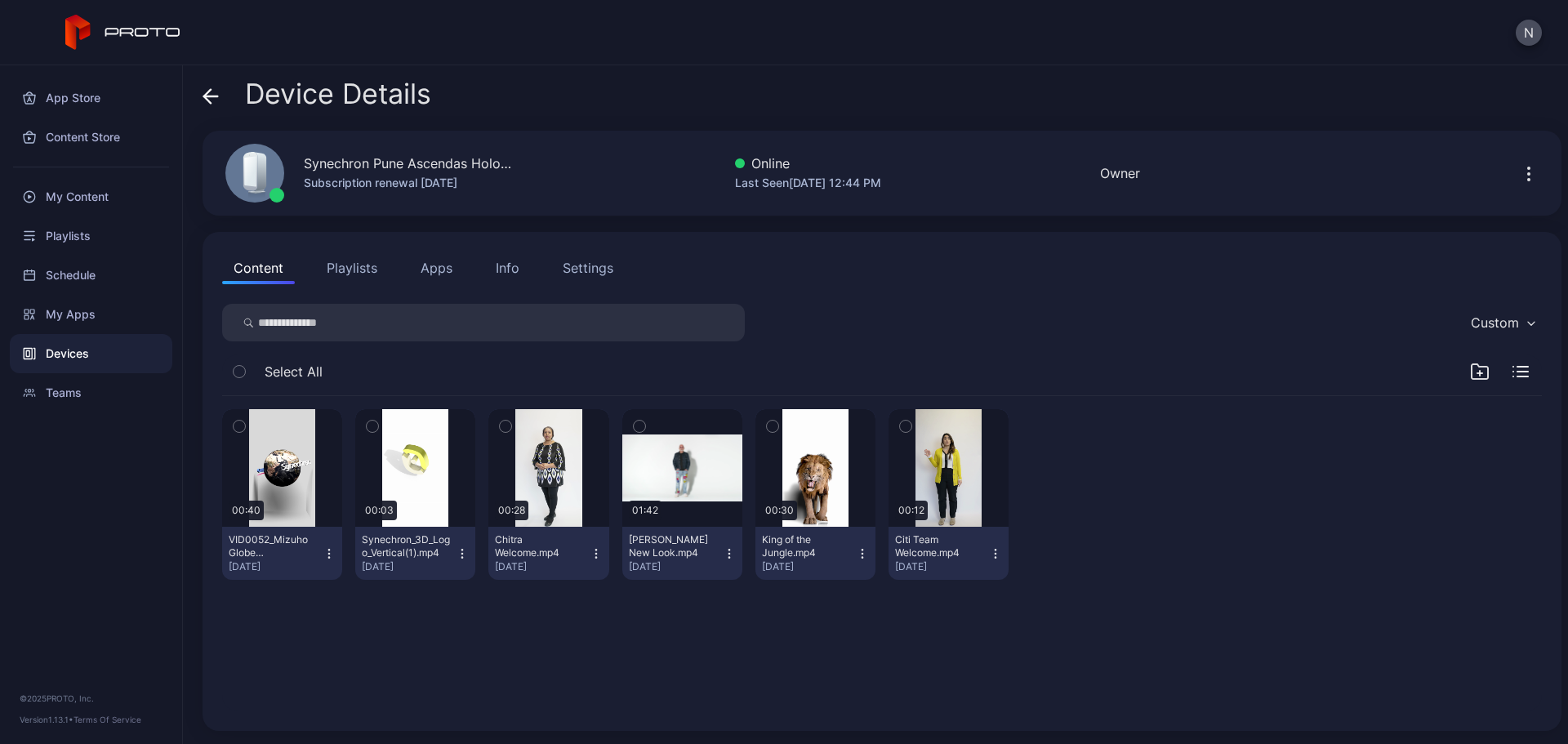
click at [206, 92] on icon at bounding box center [211, 96] width 17 height 17
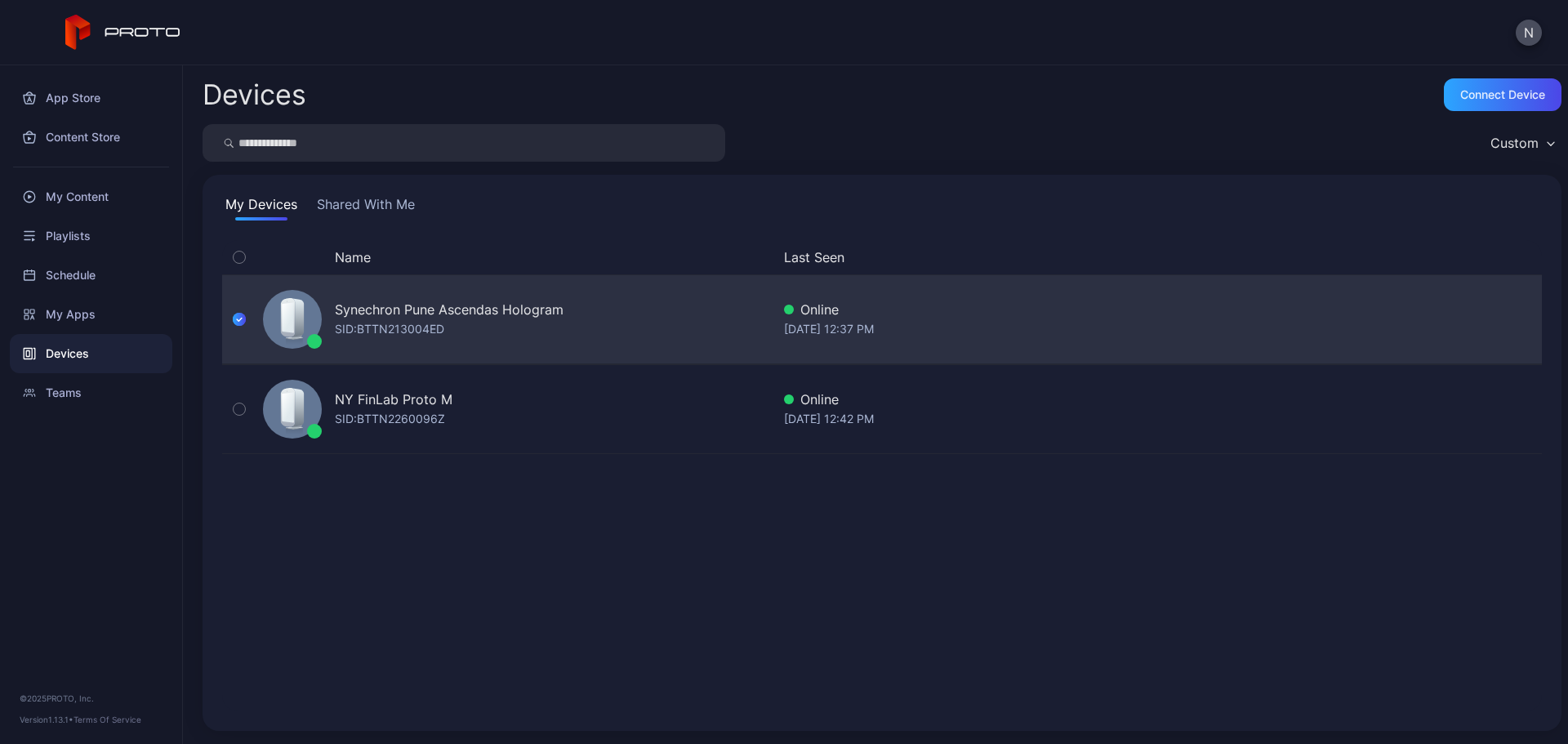
click at [244, 313] on icon "button" at bounding box center [239, 319] width 13 height 18
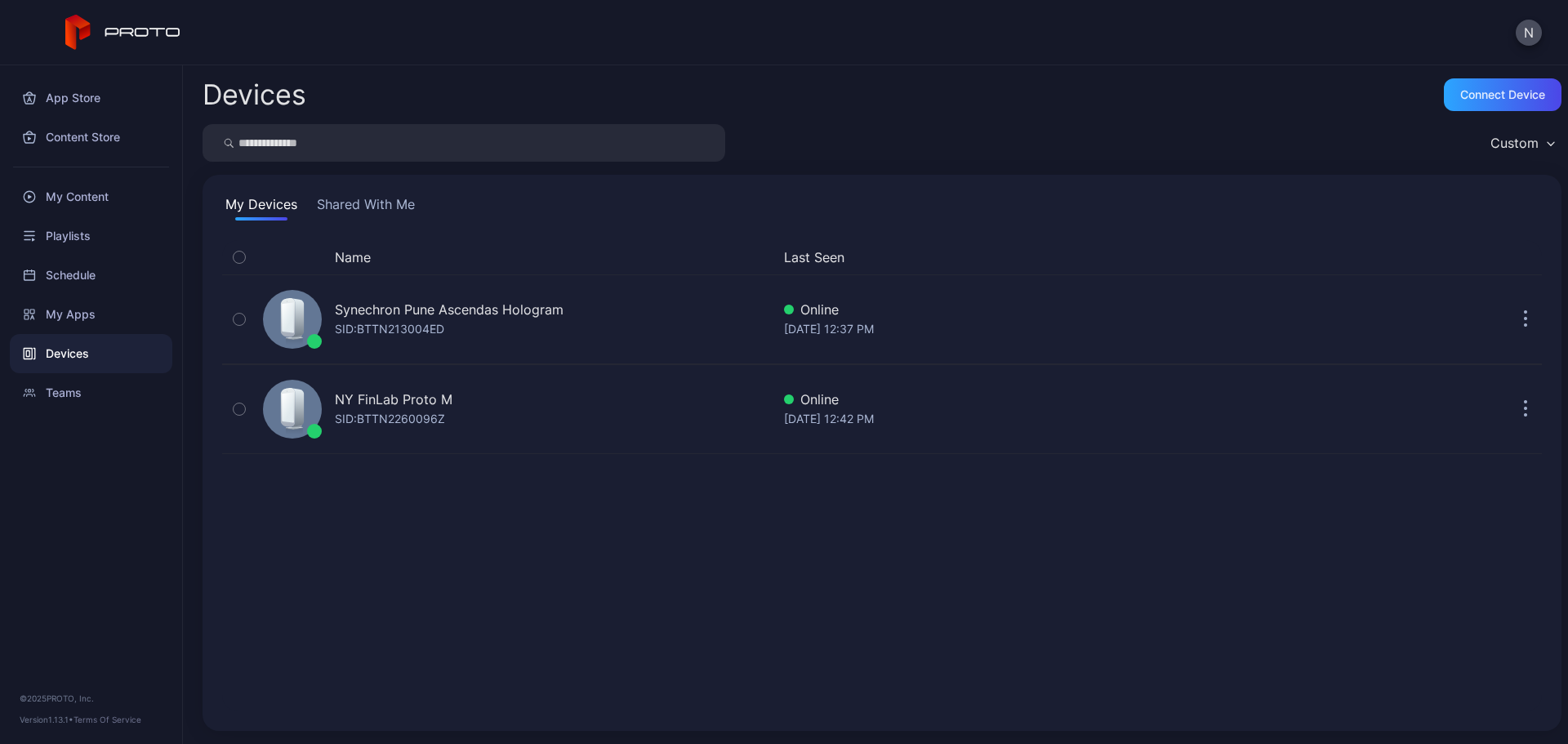
click at [1544, 33] on div "N" at bounding box center [784, 33] width 1568 height 65
click at [1526, 34] on button "N" at bounding box center [1529, 33] width 26 height 26
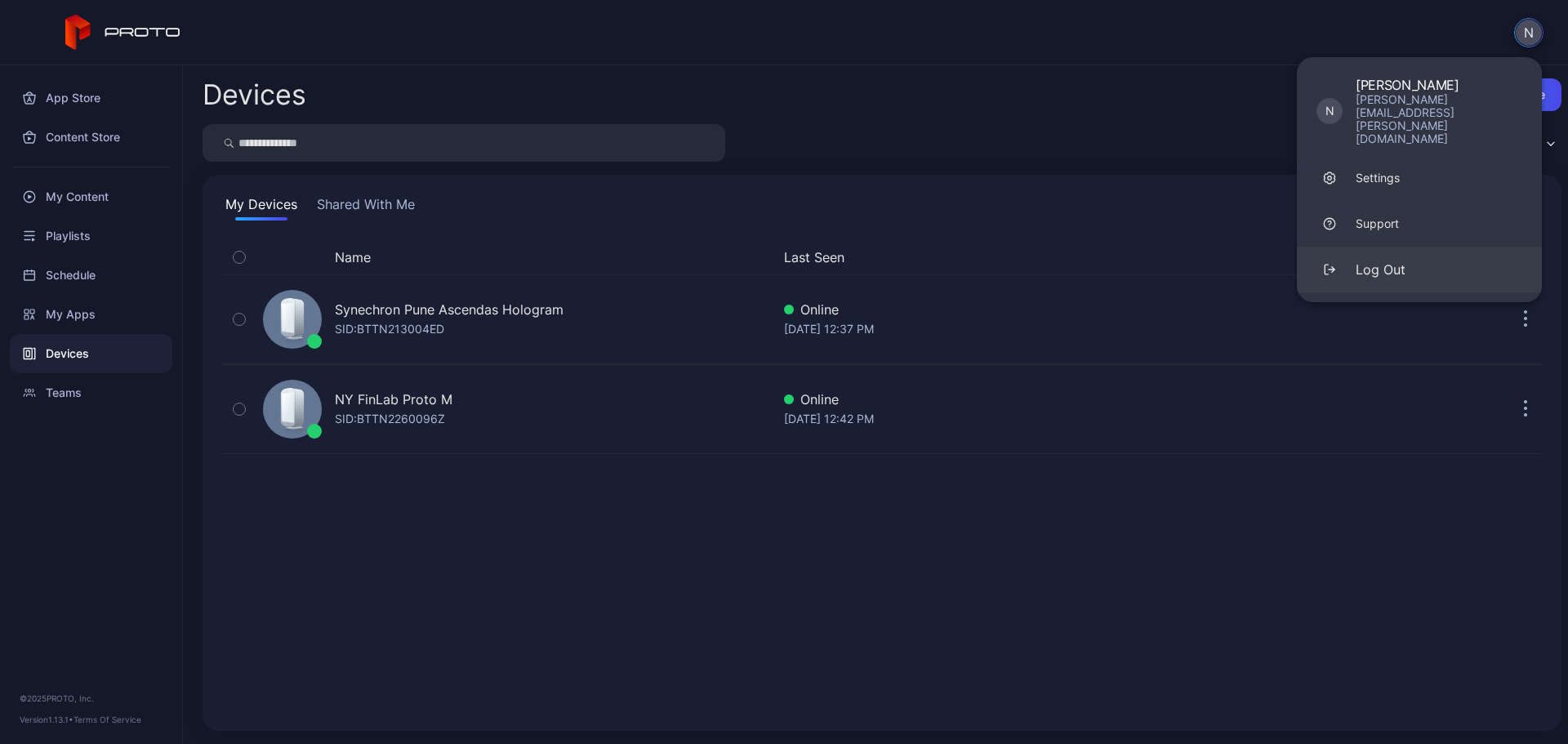
click at [1394, 260] on div "Log Out" at bounding box center [1380, 270] width 50 height 19
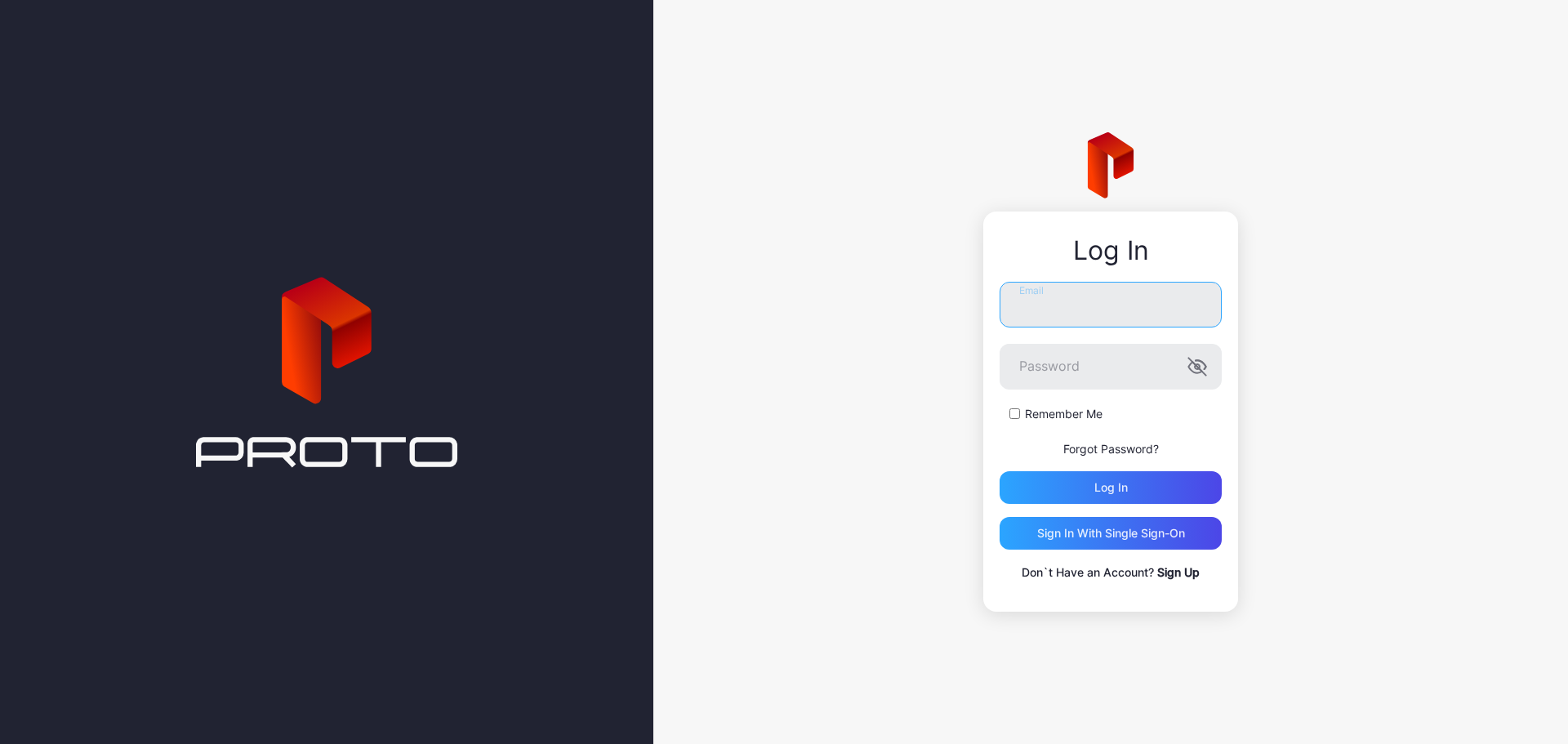
type input "**********"
